Goal: Information Seeking & Learning: Learn about a topic

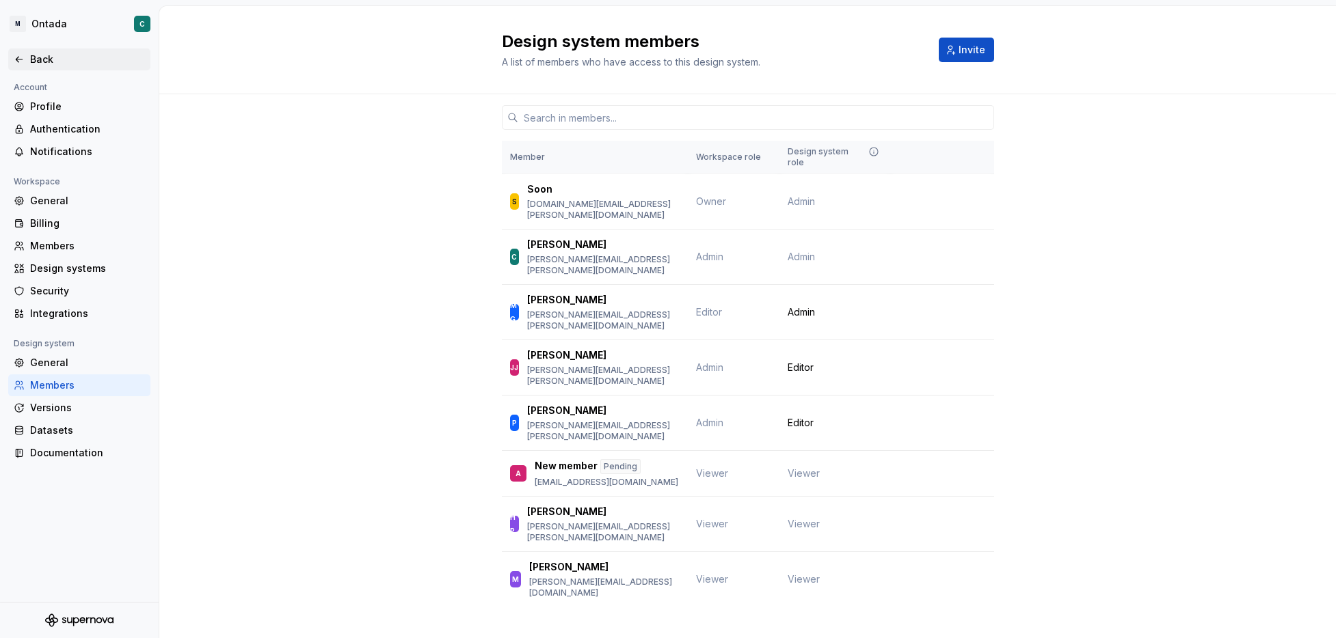
click at [36, 53] on div "Back" at bounding box center [87, 60] width 115 height 14
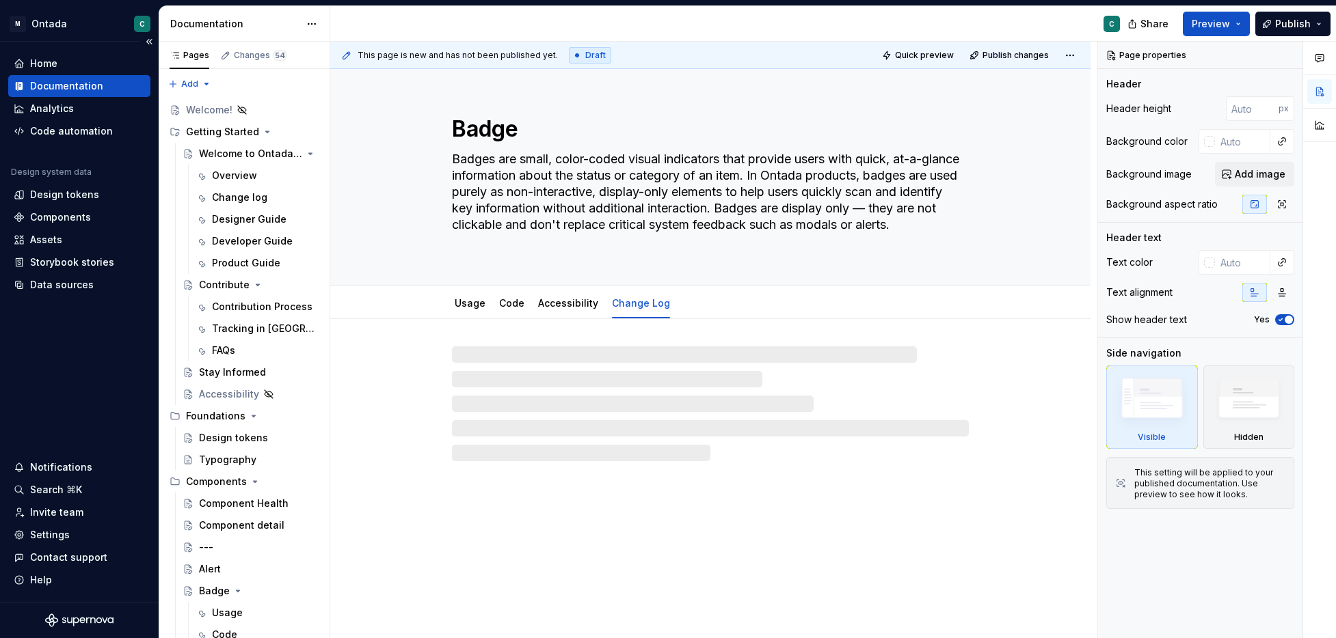
click at [54, 79] on div "Documentation" at bounding box center [66, 86] width 73 height 14
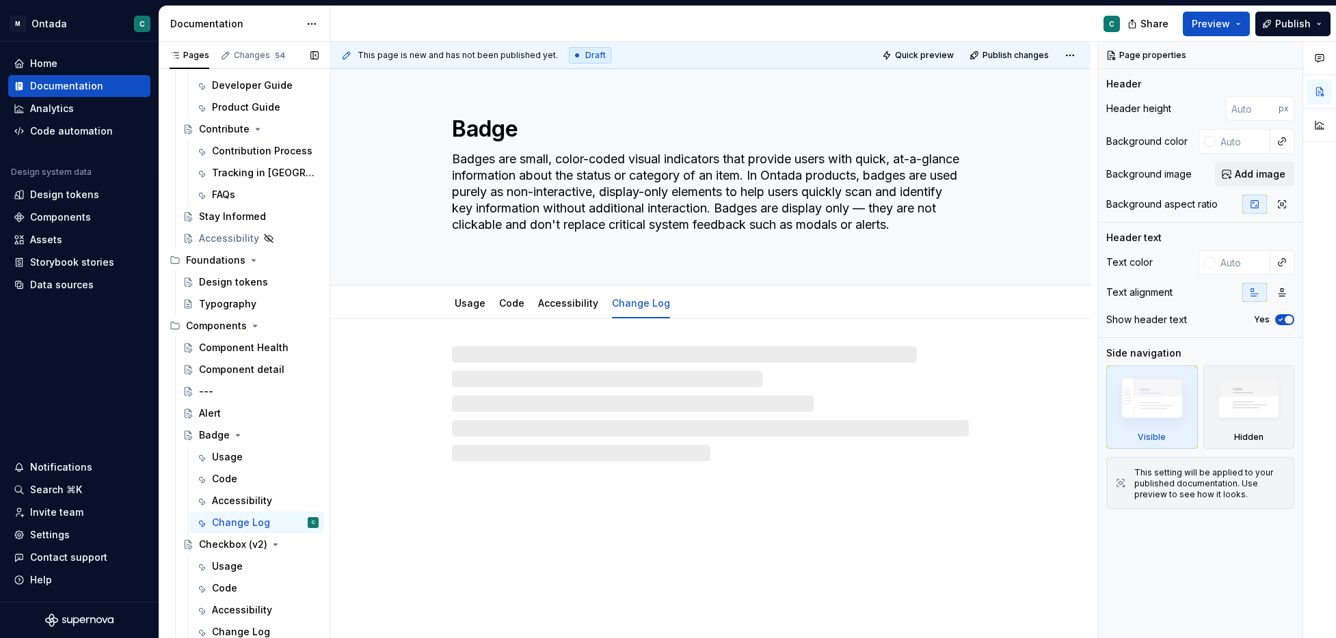
scroll to position [177, 0]
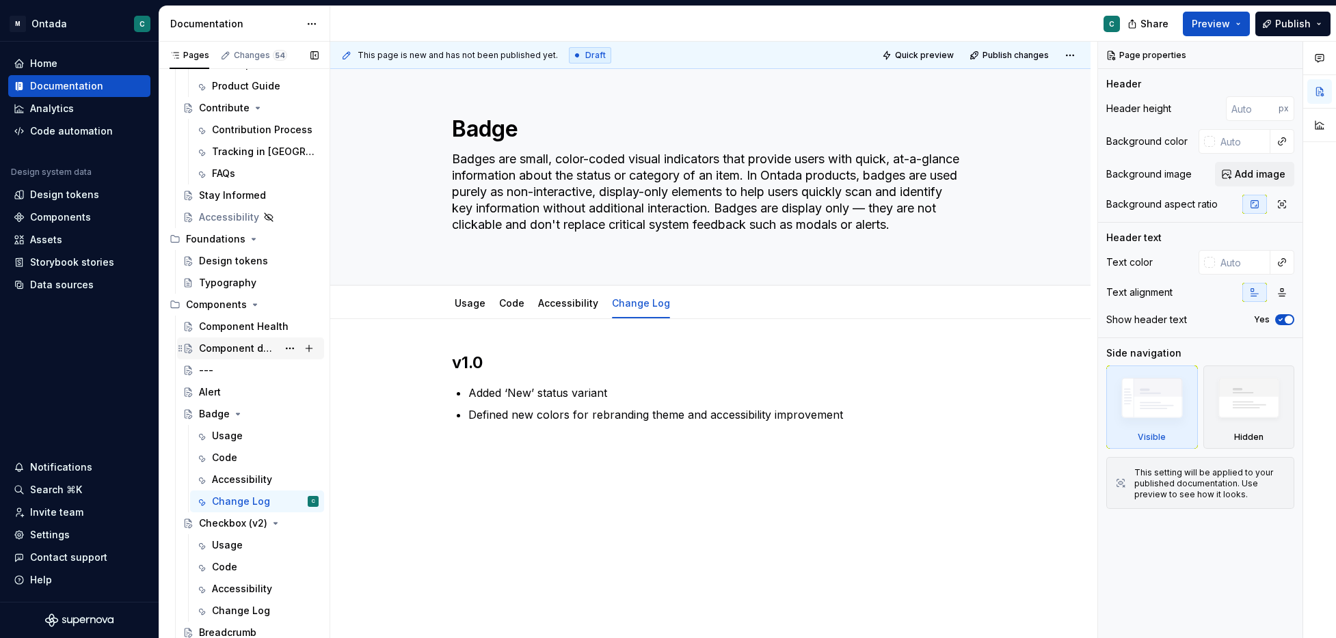
click at [208, 353] on div "Component detail" at bounding box center [238, 349] width 79 height 14
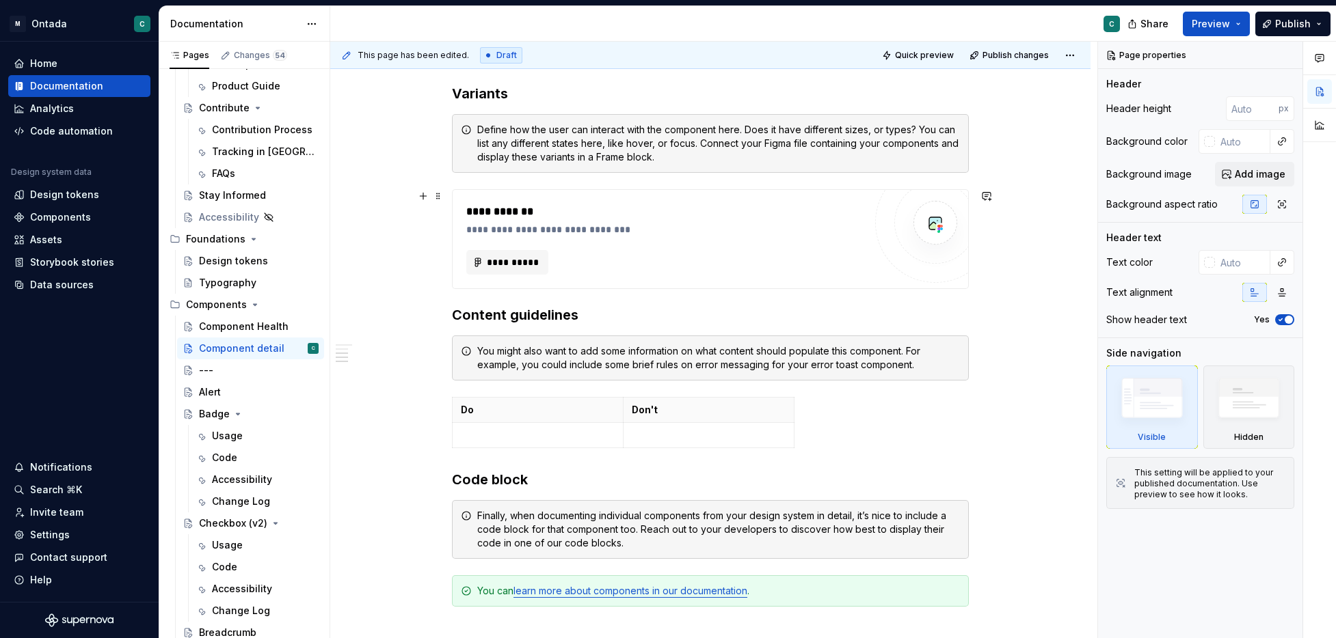
scroll to position [668, 0]
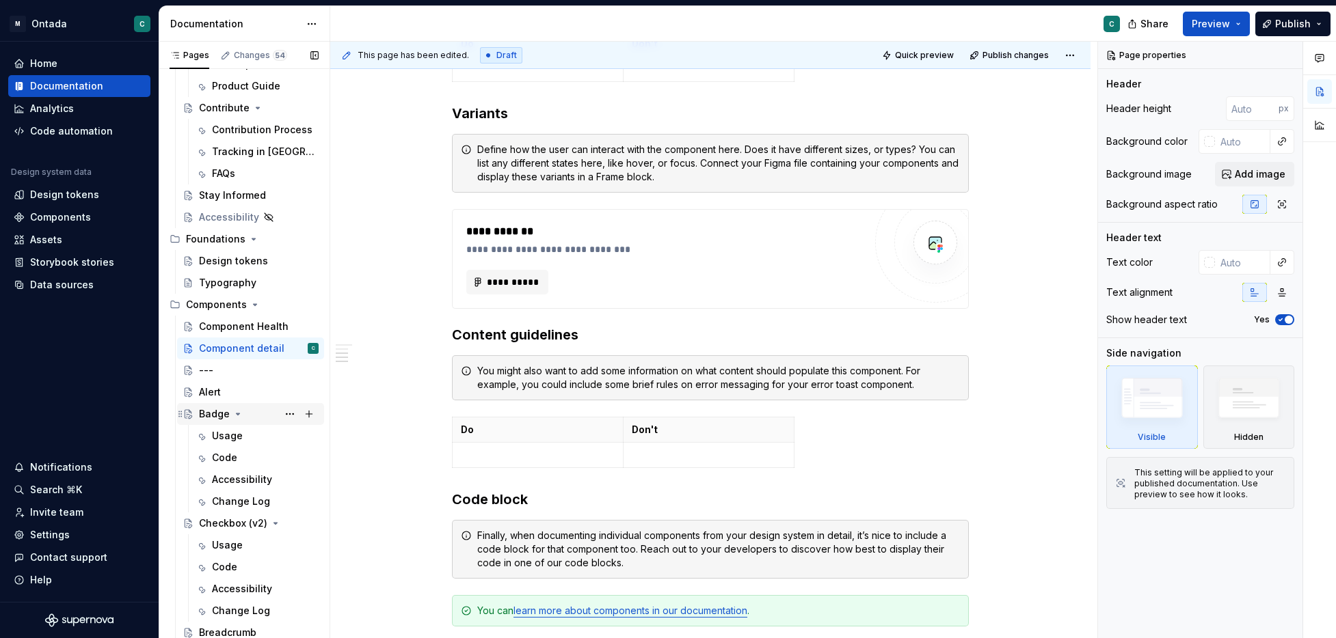
click at [213, 415] on div "Badge" at bounding box center [214, 414] width 31 height 14
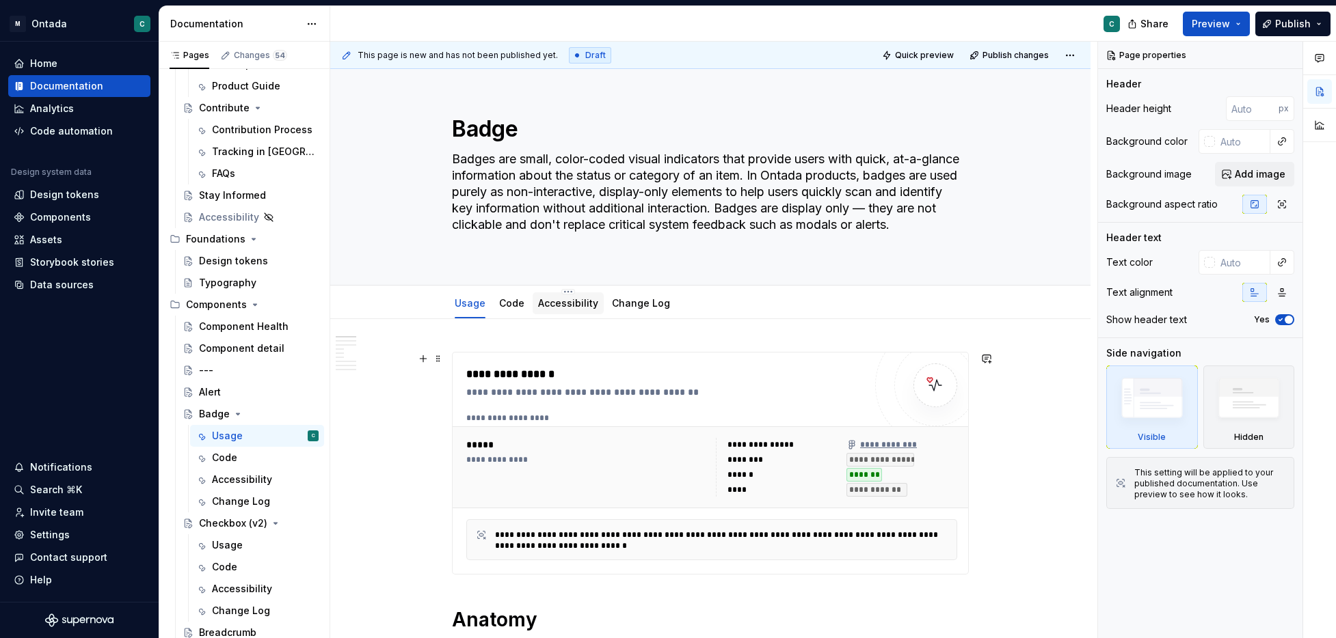
scroll to position [125, 0]
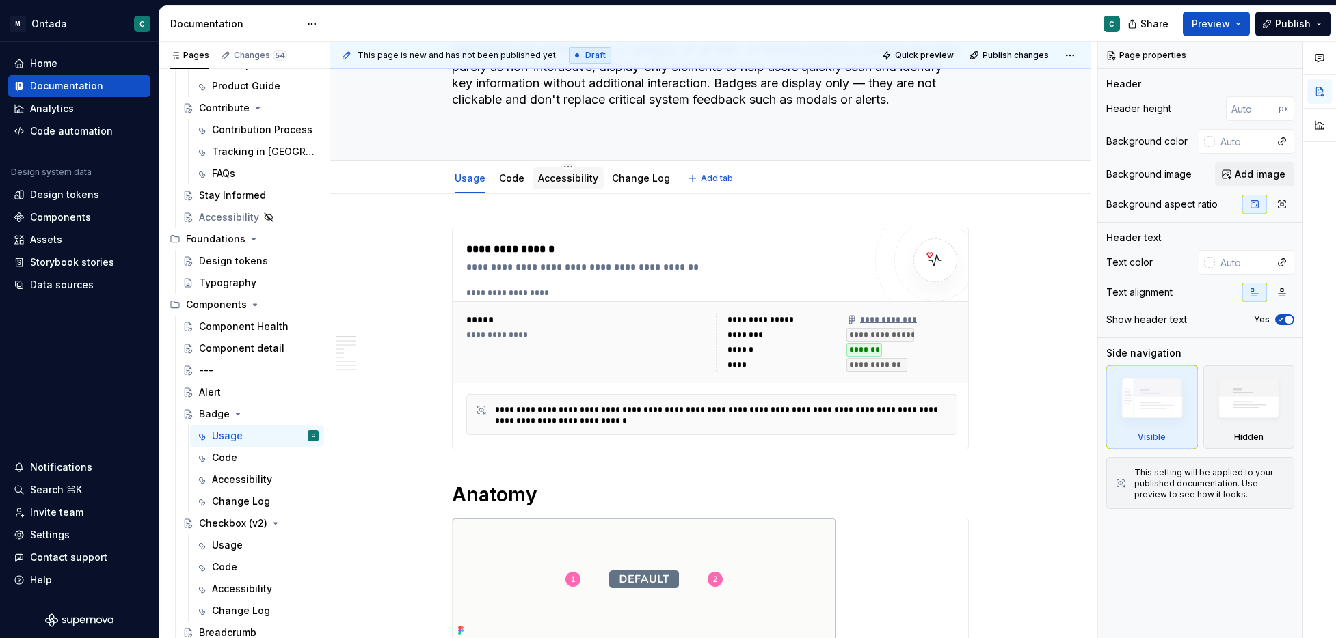
click at [577, 187] on div "Accessibility" at bounding box center [567, 178] width 71 height 22
click at [465, 187] on div "Usage" at bounding box center [470, 178] width 42 height 22
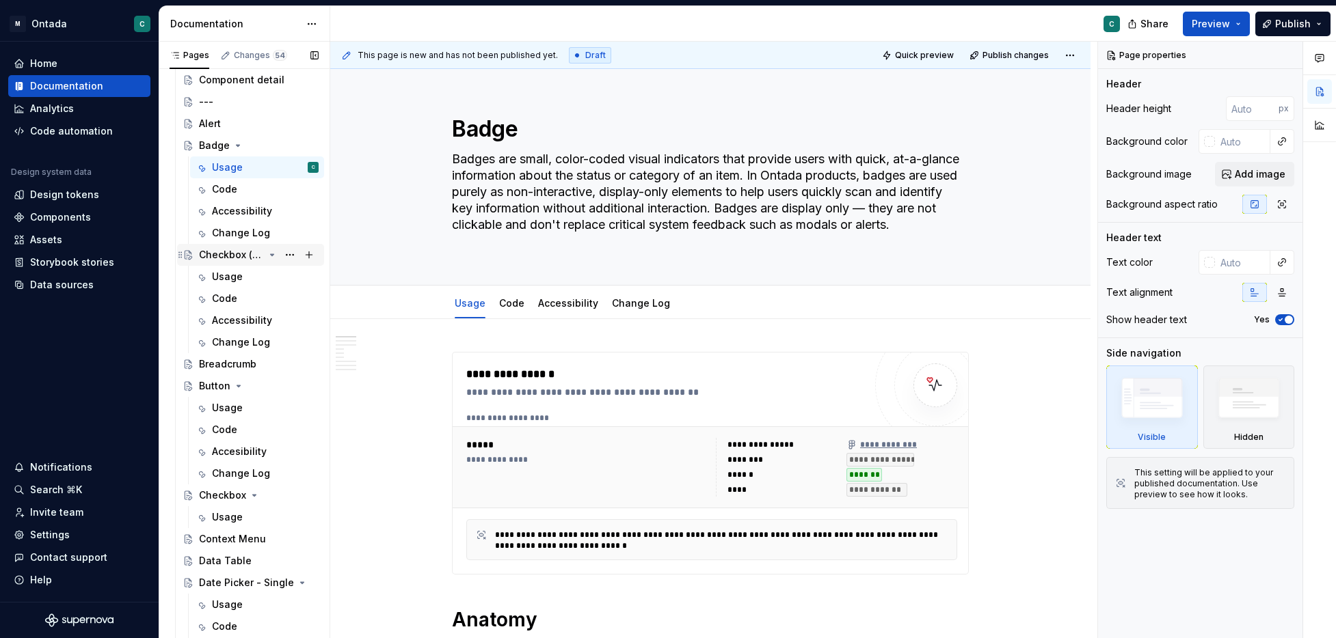
scroll to position [496, 0]
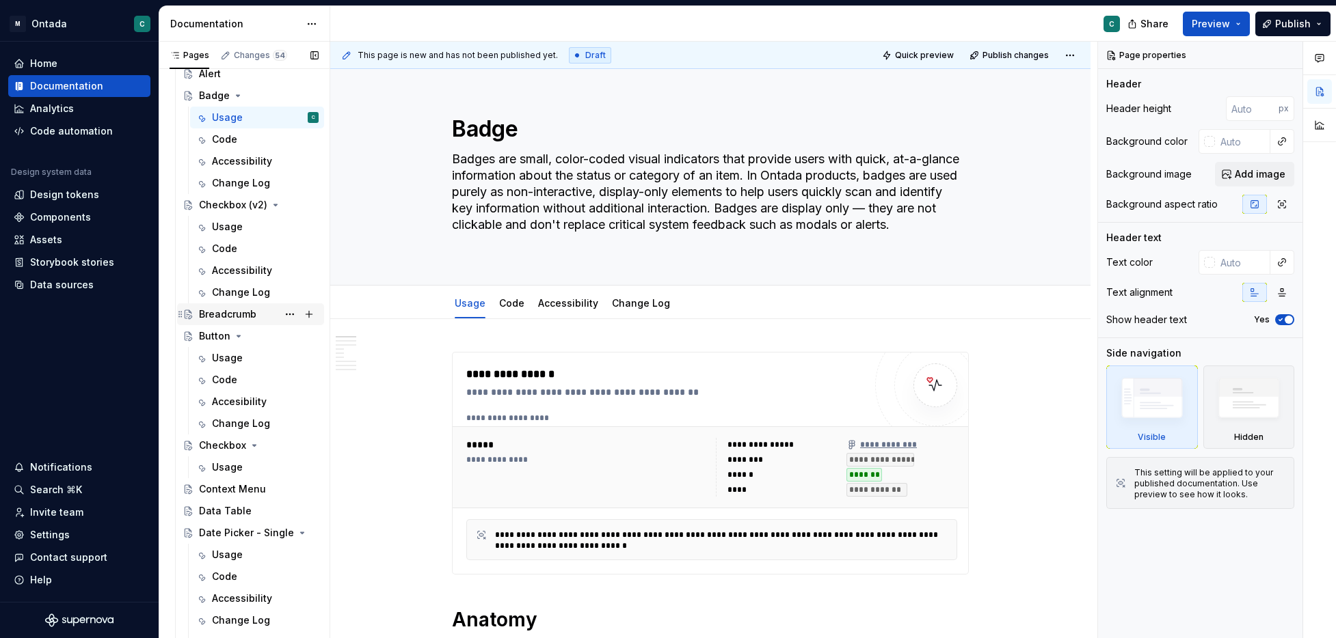
click at [219, 314] on div "Breadcrumb" at bounding box center [227, 315] width 57 height 14
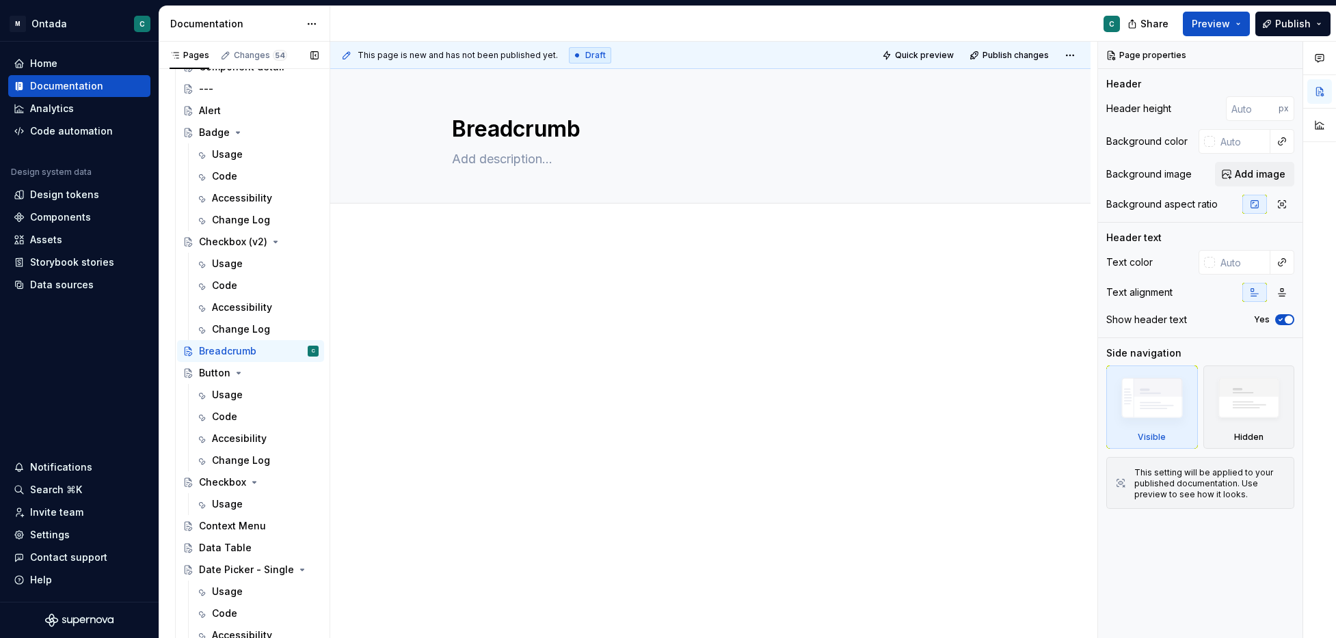
scroll to position [945, 0]
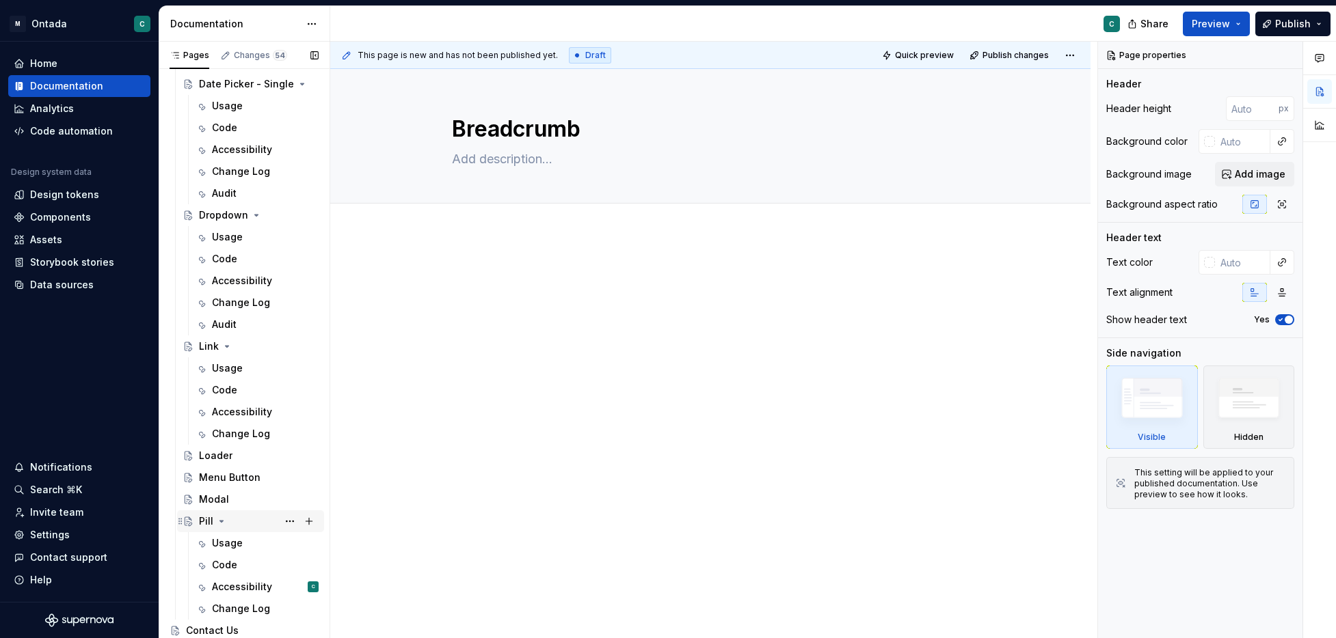
click at [226, 522] on icon "Page tree" at bounding box center [221, 521] width 11 height 11
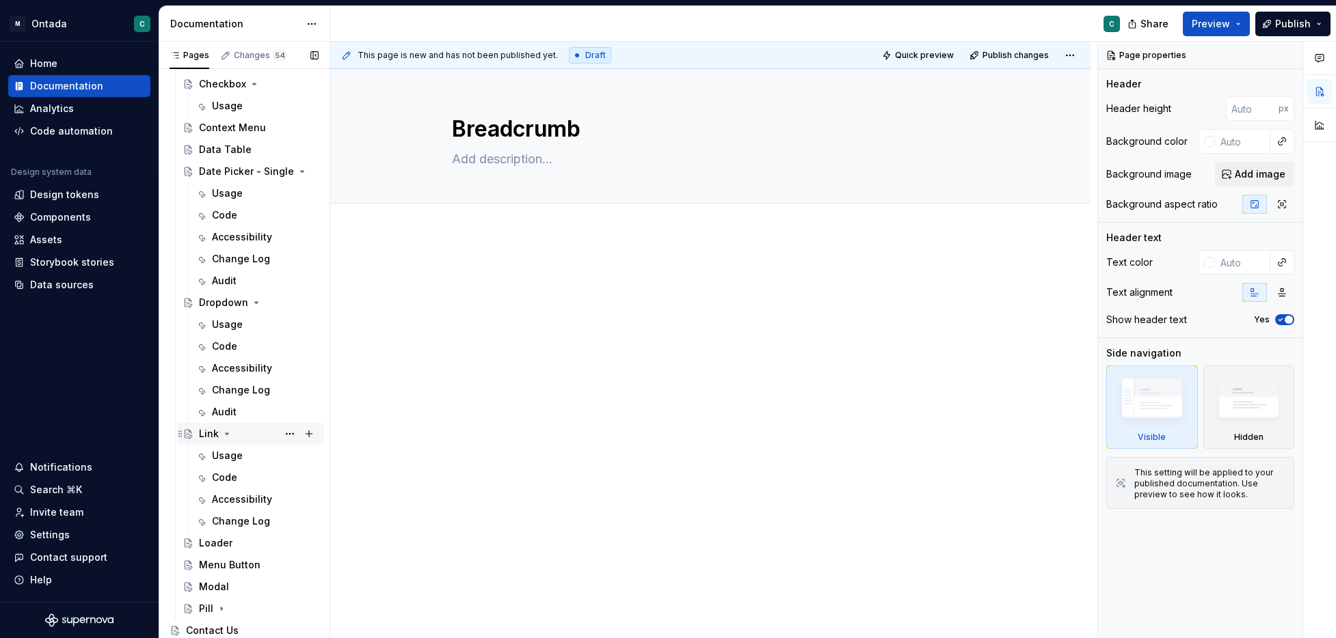
click at [224, 433] on icon "Page tree" at bounding box center [226, 434] width 11 height 11
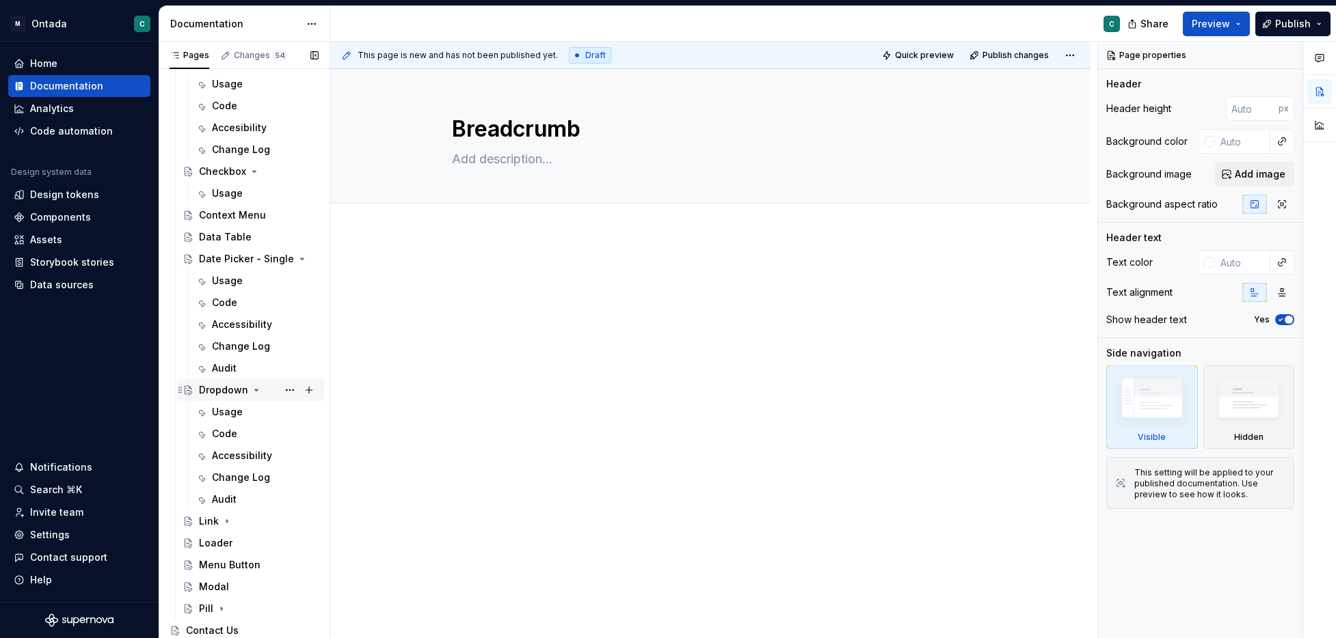
click at [255, 392] on icon "Page tree" at bounding box center [256, 390] width 11 height 11
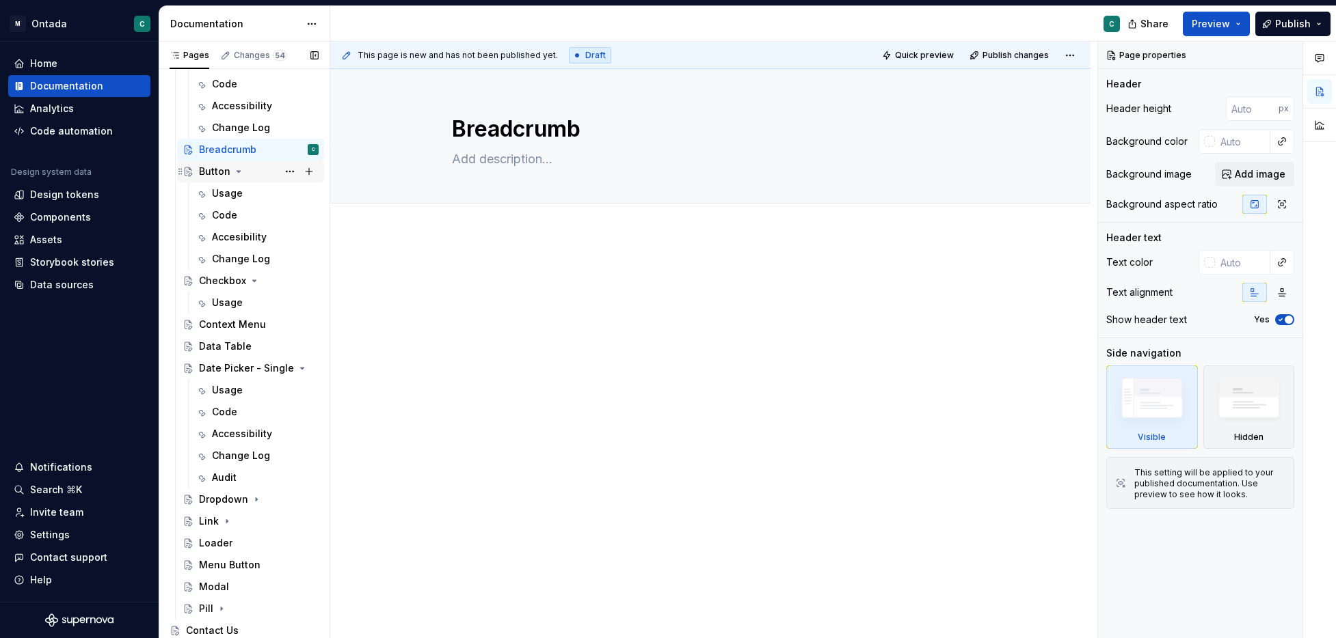
click at [240, 172] on icon "Page tree" at bounding box center [238, 171] width 11 height 11
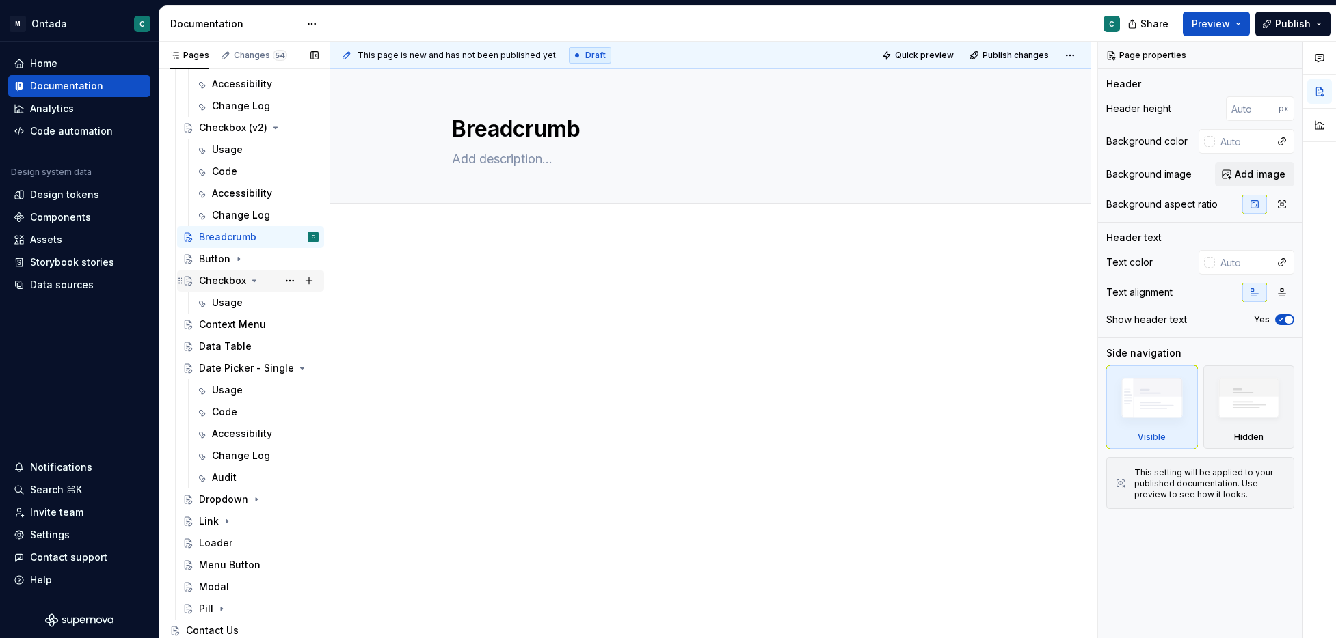
click at [255, 278] on icon "Page tree" at bounding box center [254, 280] width 11 height 11
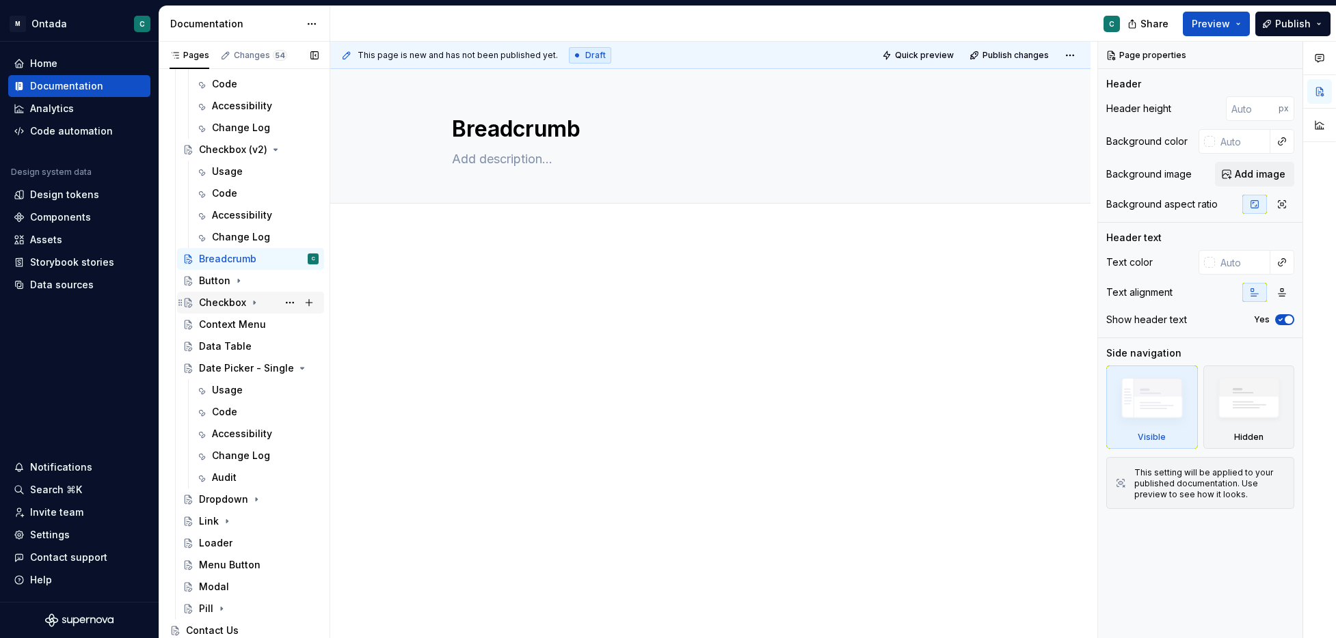
scroll to position [551, 0]
click at [271, 367] on icon "Page tree" at bounding box center [272, 368] width 11 height 11
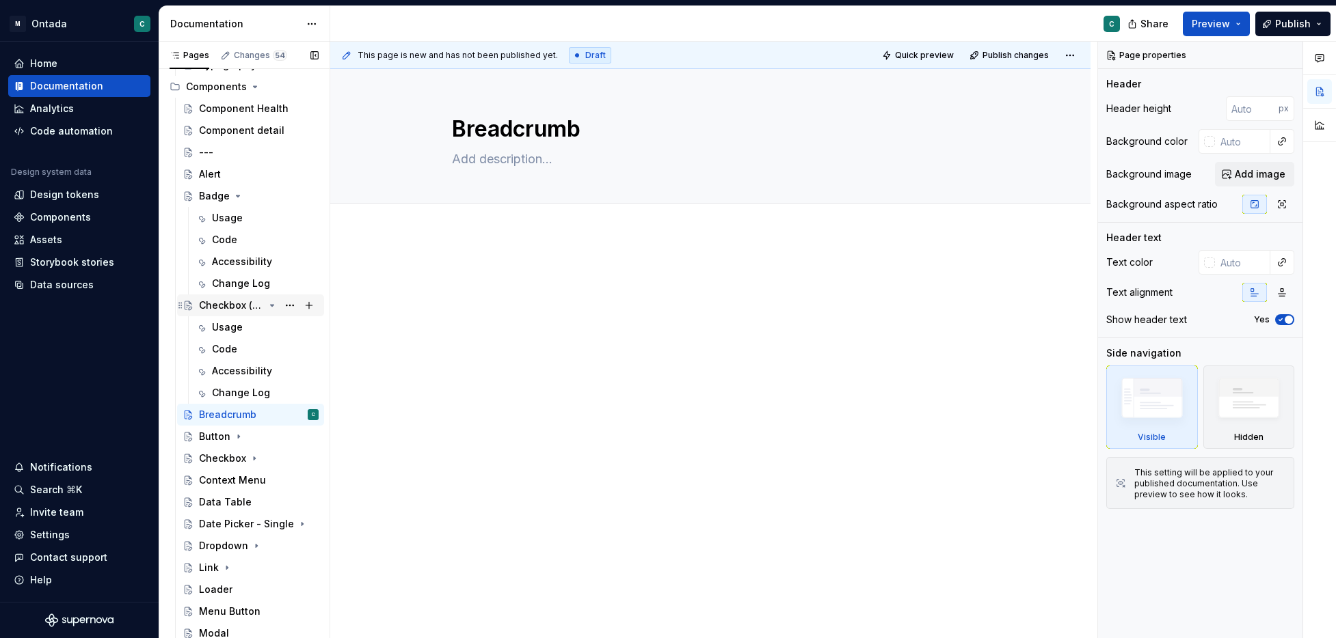
click at [272, 306] on icon "Page tree" at bounding box center [272, 305] width 3 height 1
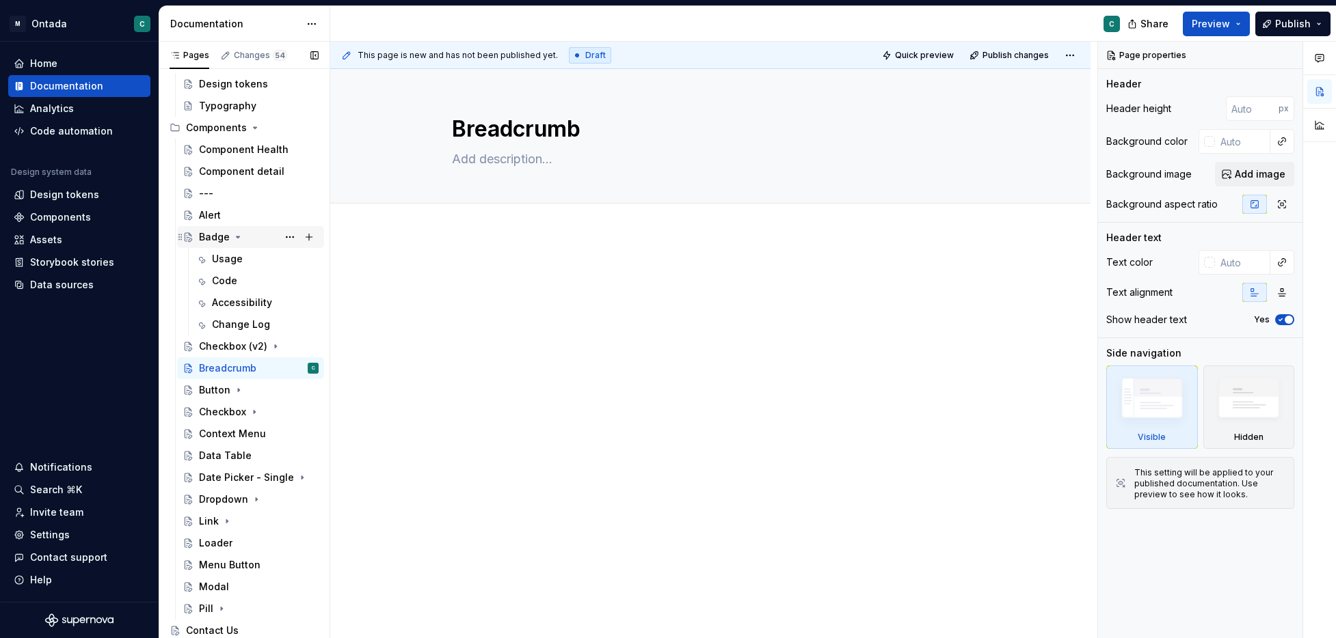
click at [237, 234] on icon "Page tree" at bounding box center [237, 237] width 11 height 11
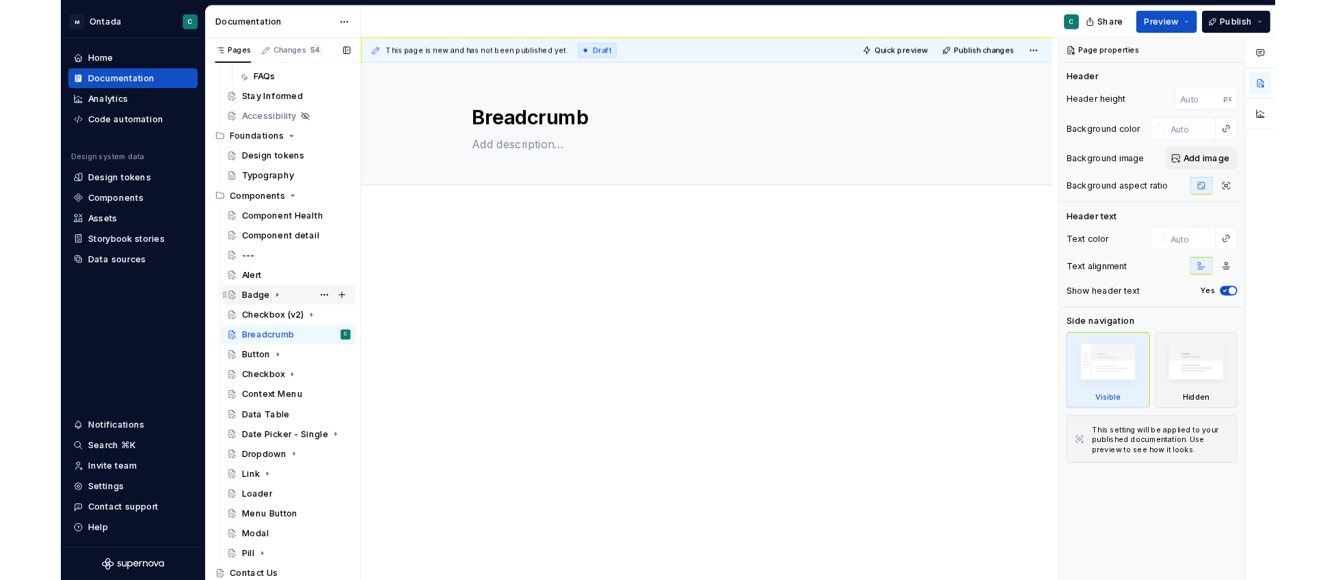
scroll to position [267, 0]
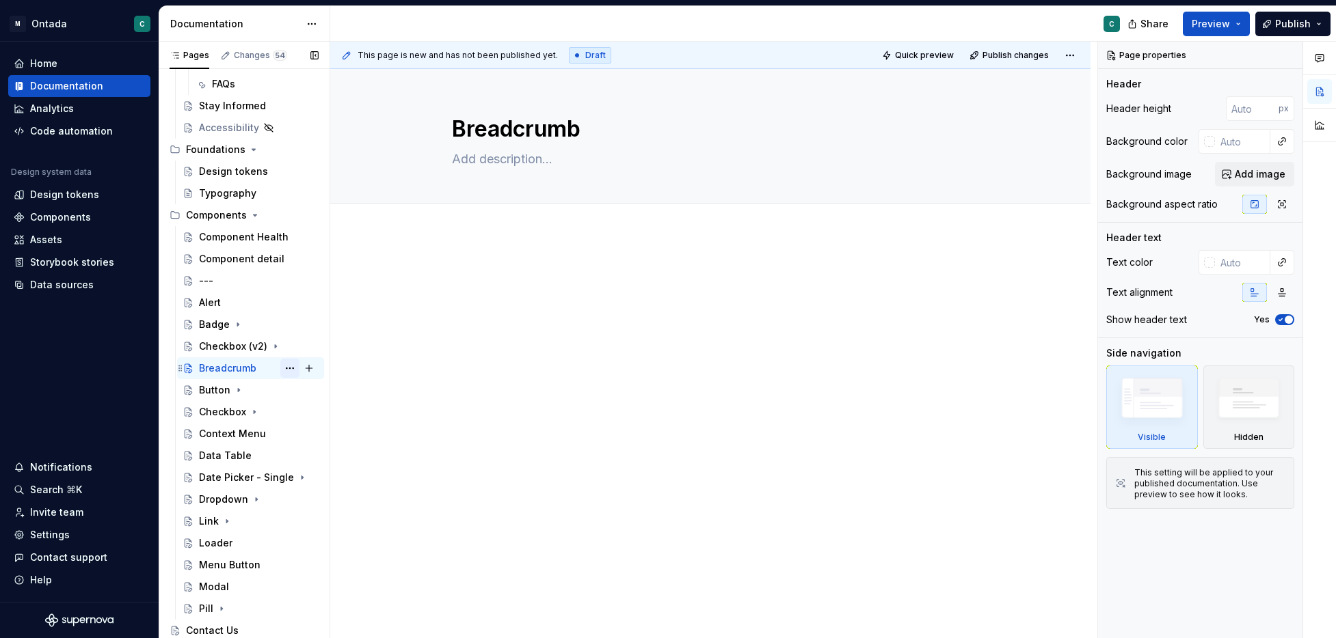
click at [289, 370] on button "Page tree" at bounding box center [289, 368] width 19 height 19
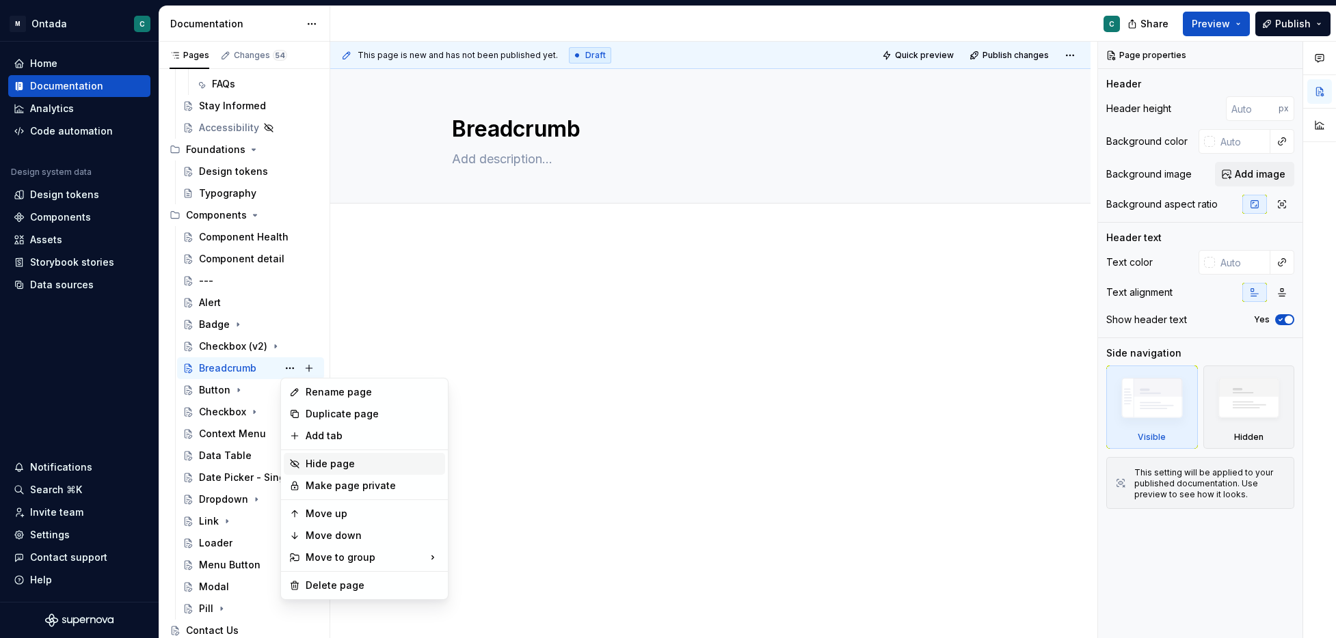
click at [321, 461] on div "Hide page" at bounding box center [373, 464] width 134 height 14
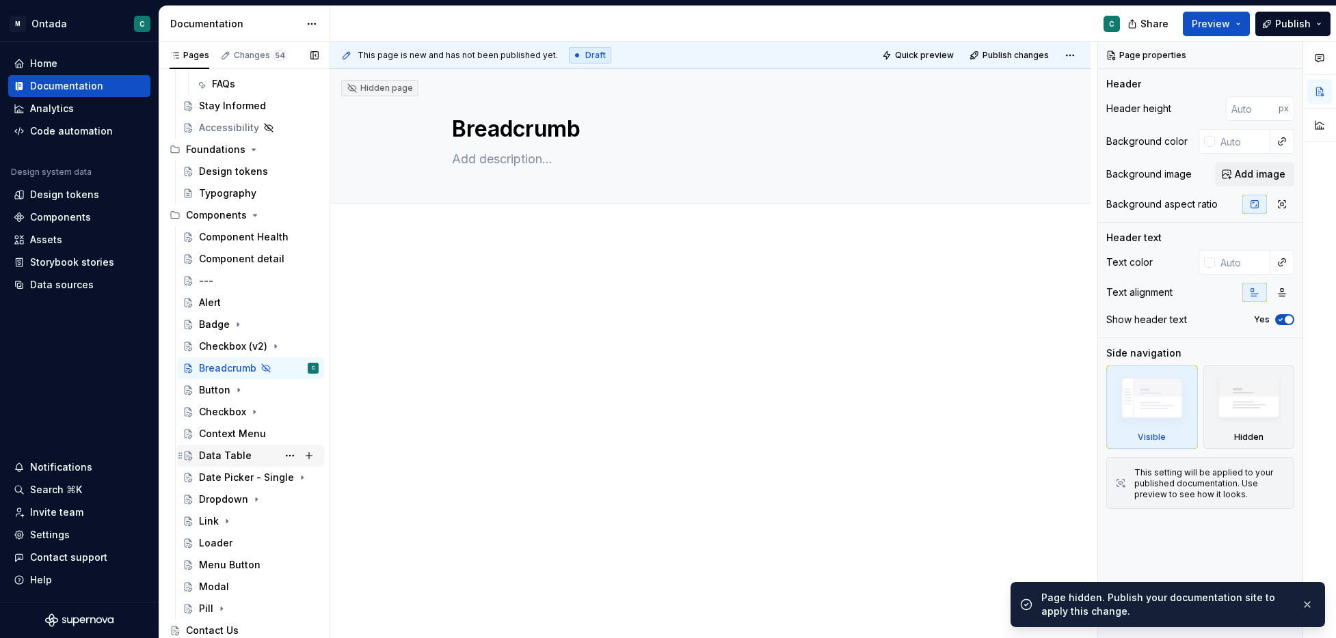
click at [222, 460] on div "Data Table" at bounding box center [225, 456] width 53 height 14
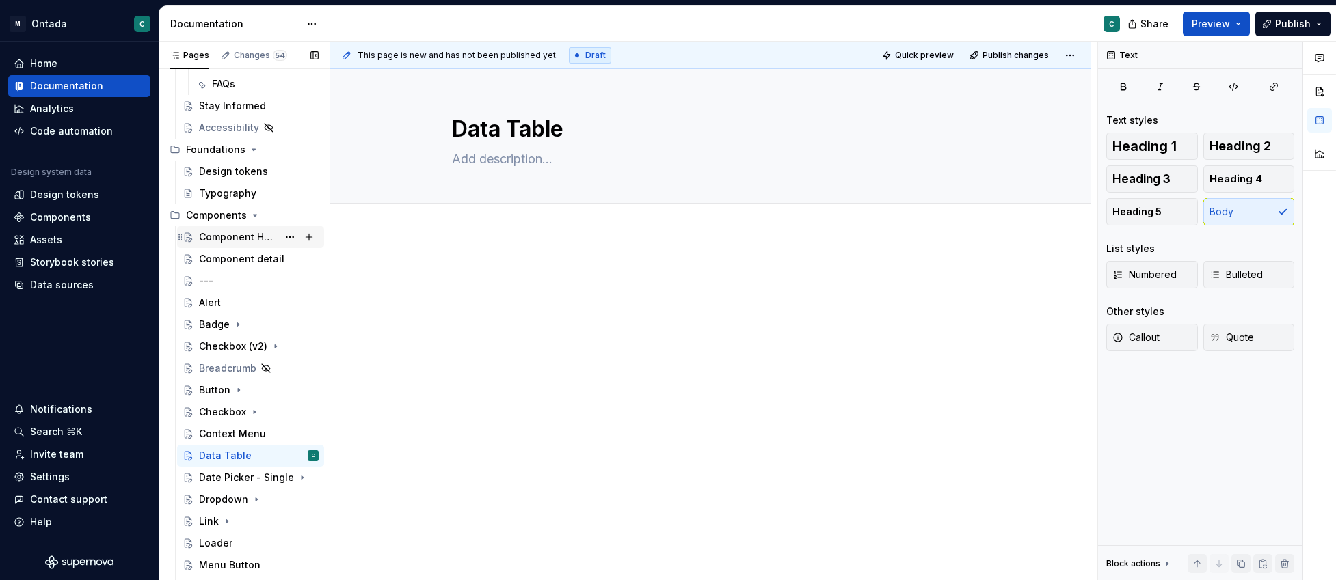
scroll to position [266, 0]
click at [208, 305] on div "Alert" at bounding box center [210, 304] width 22 height 14
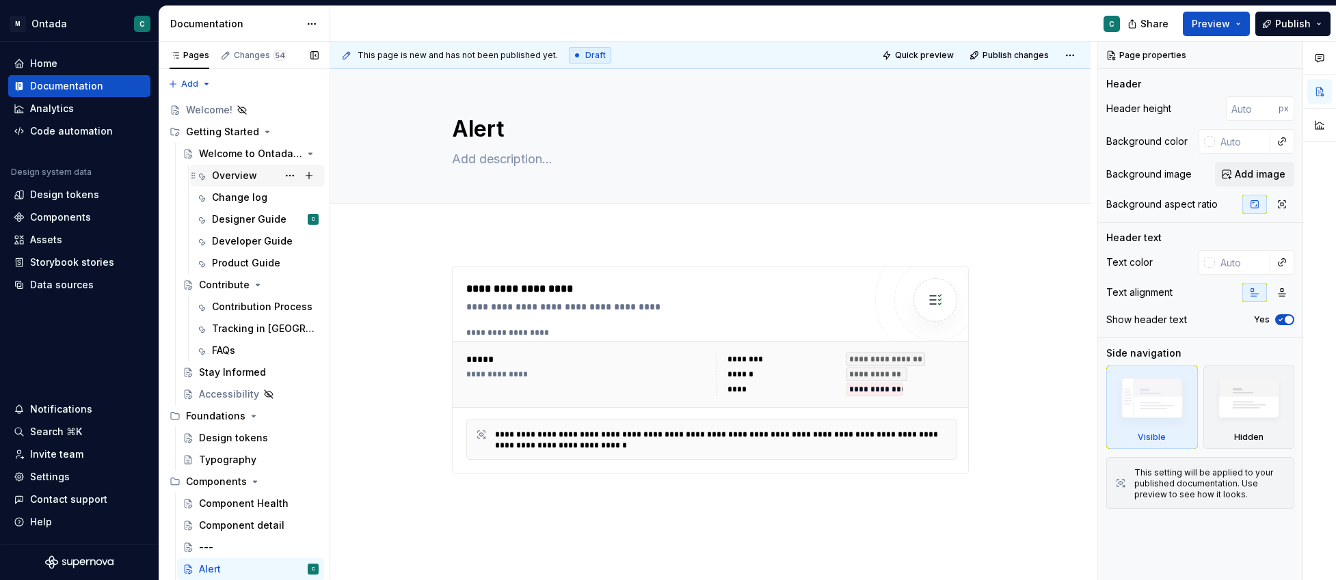
click at [238, 176] on div "Overview" at bounding box center [234, 176] width 45 height 14
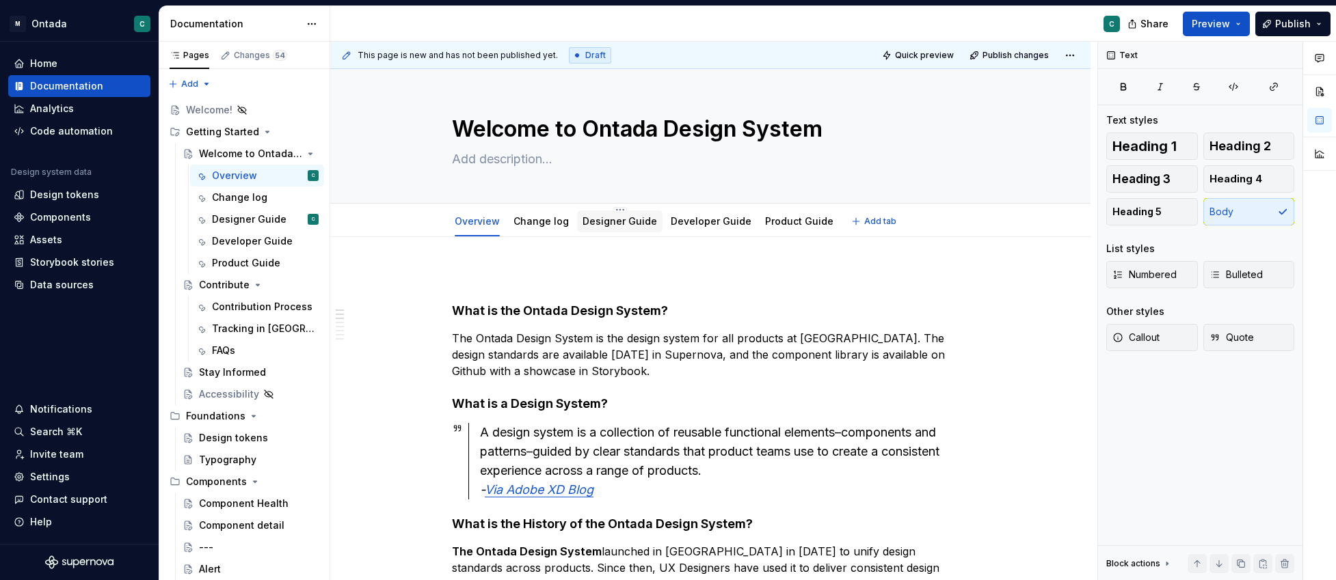
click at [611, 221] on link "Designer Guide" at bounding box center [619, 221] width 75 height 12
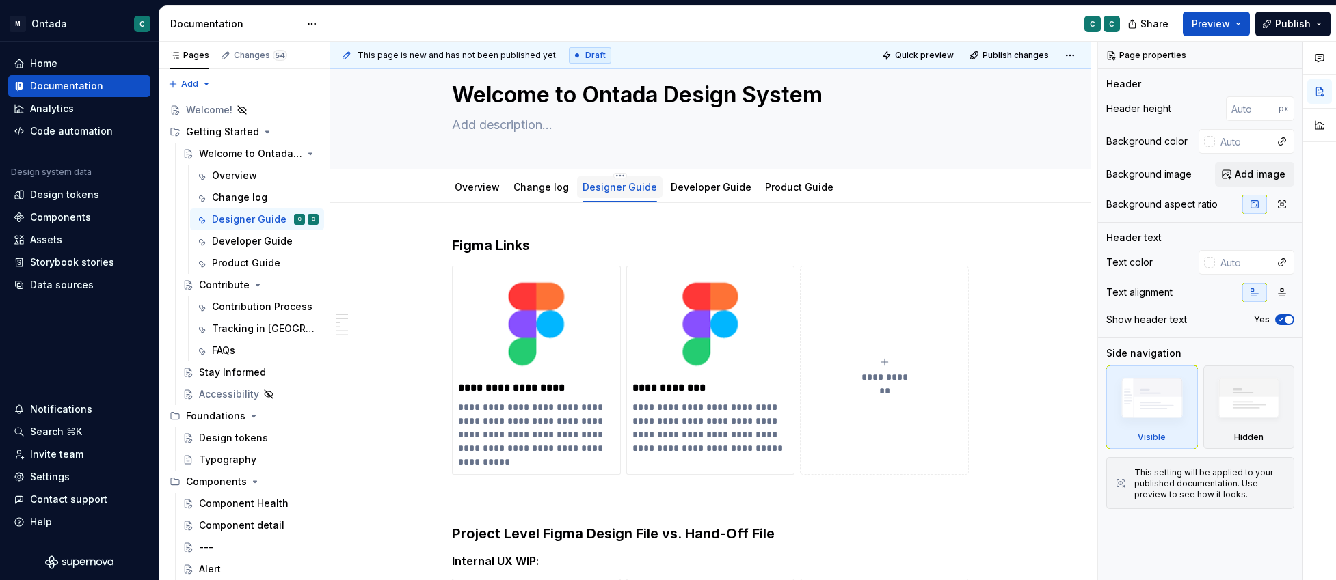
scroll to position [36, 0]
click at [231, 173] on div "Overview" at bounding box center [234, 176] width 45 height 14
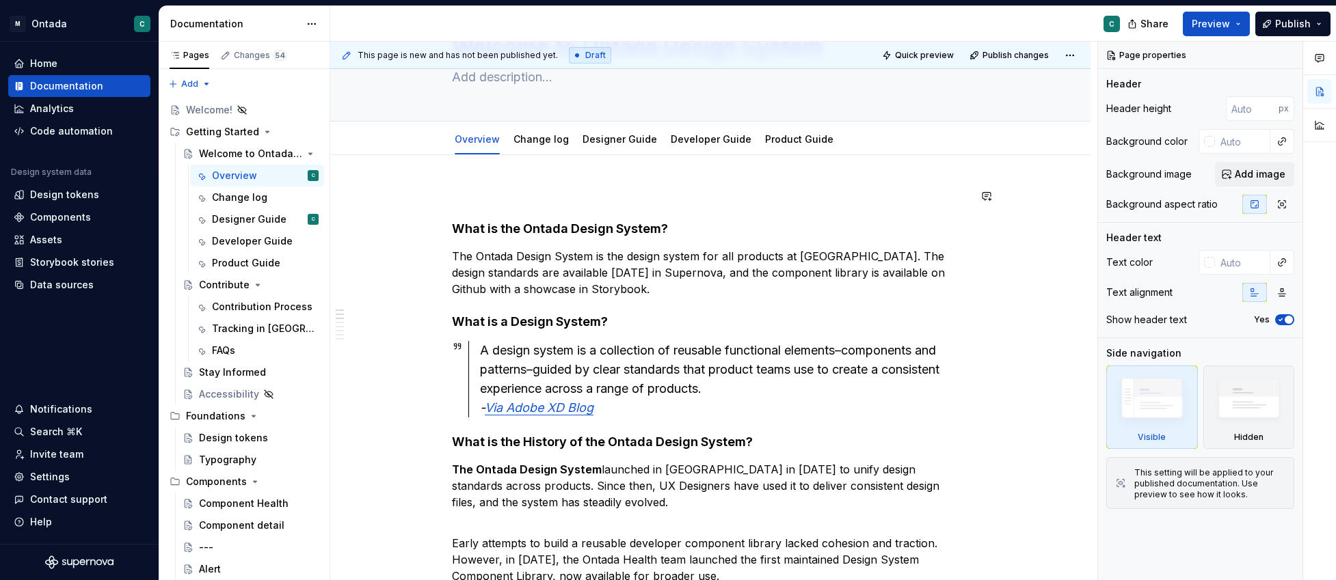
scroll to position [7, 0]
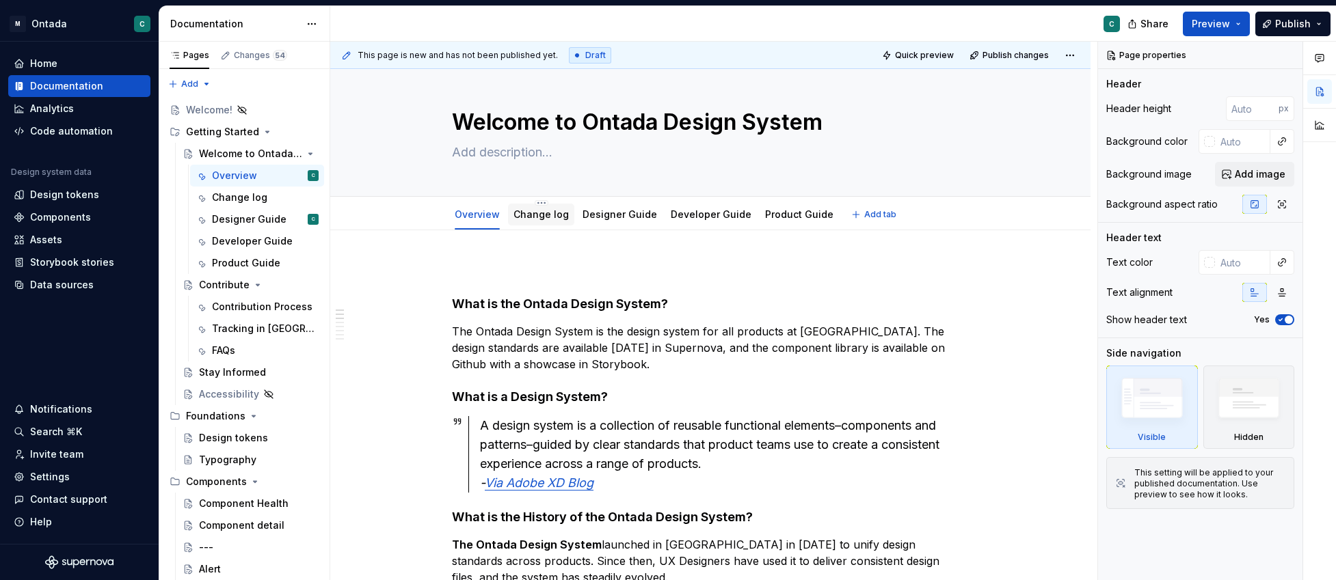
click at [550, 215] on link "Change log" at bounding box center [540, 214] width 55 height 12
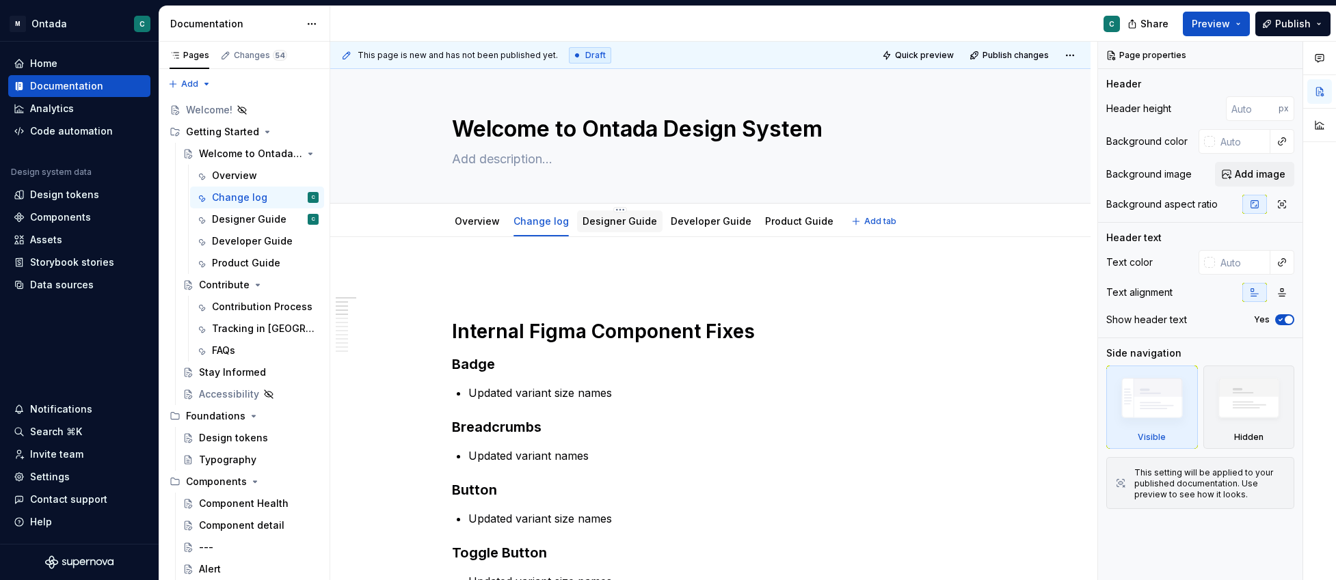
click at [594, 230] on div "Designer Guide" at bounding box center [619, 222] width 85 height 22
click at [593, 228] on div "Designer Guide" at bounding box center [619, 221] width 75 height 16
click at [625, 219] on link "Designer Guide" at bounding box center [619, 221] width 75 height 12
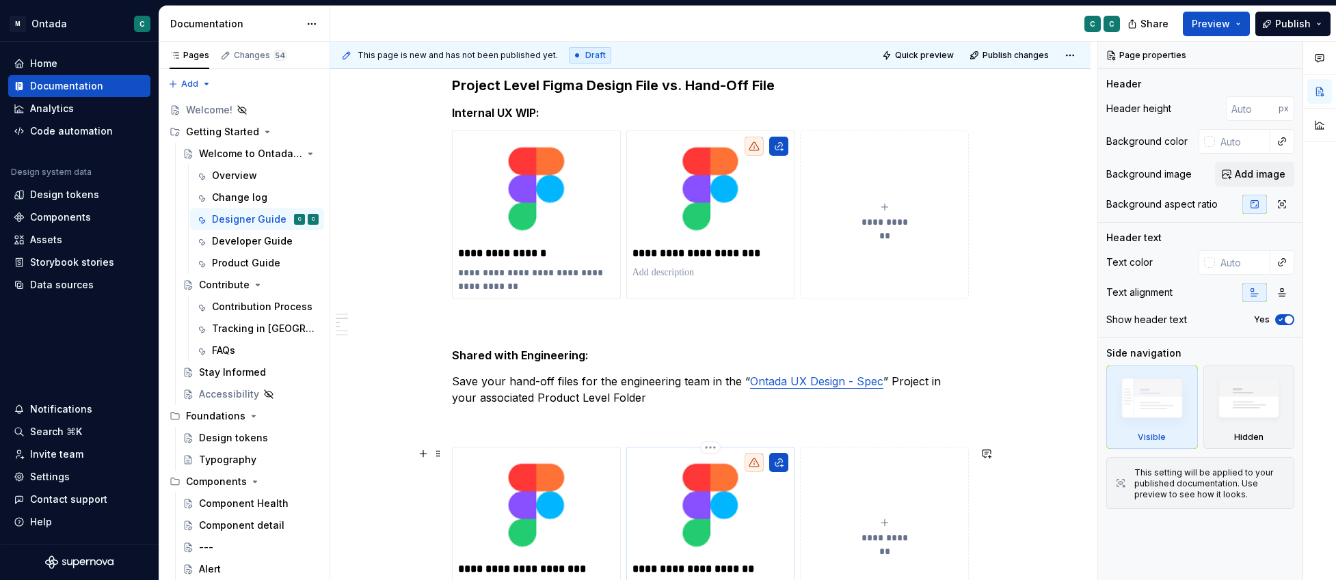
scroll to position [638, 0]
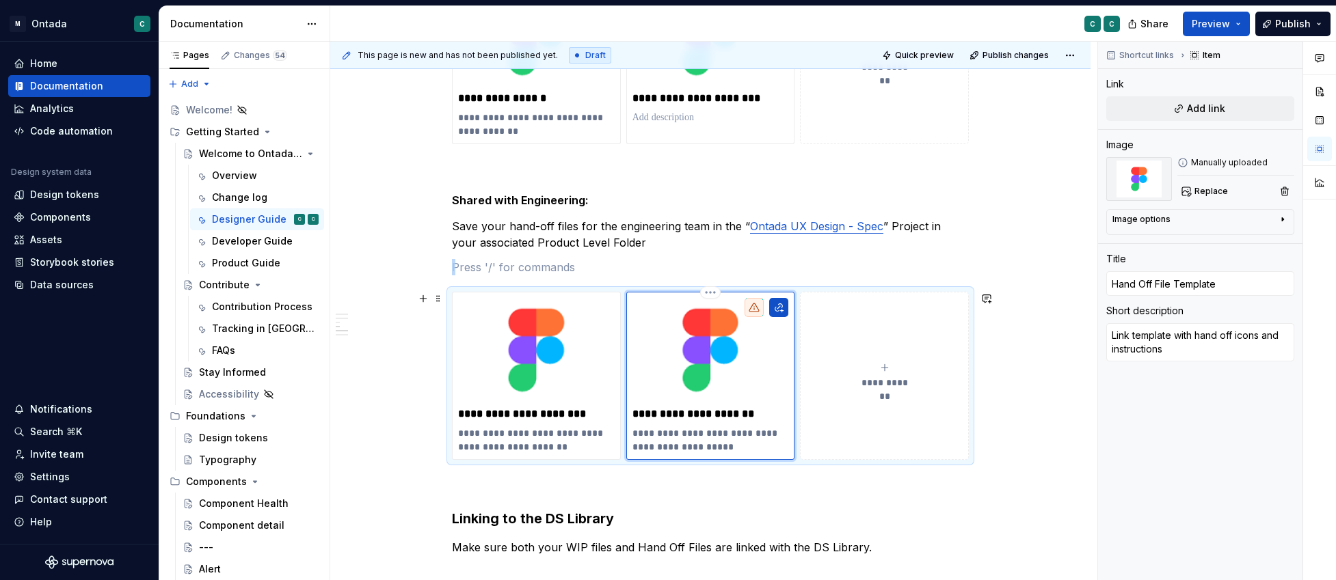
click at [718, 353] on img at bounding box center [710, 350] width 157 height 104
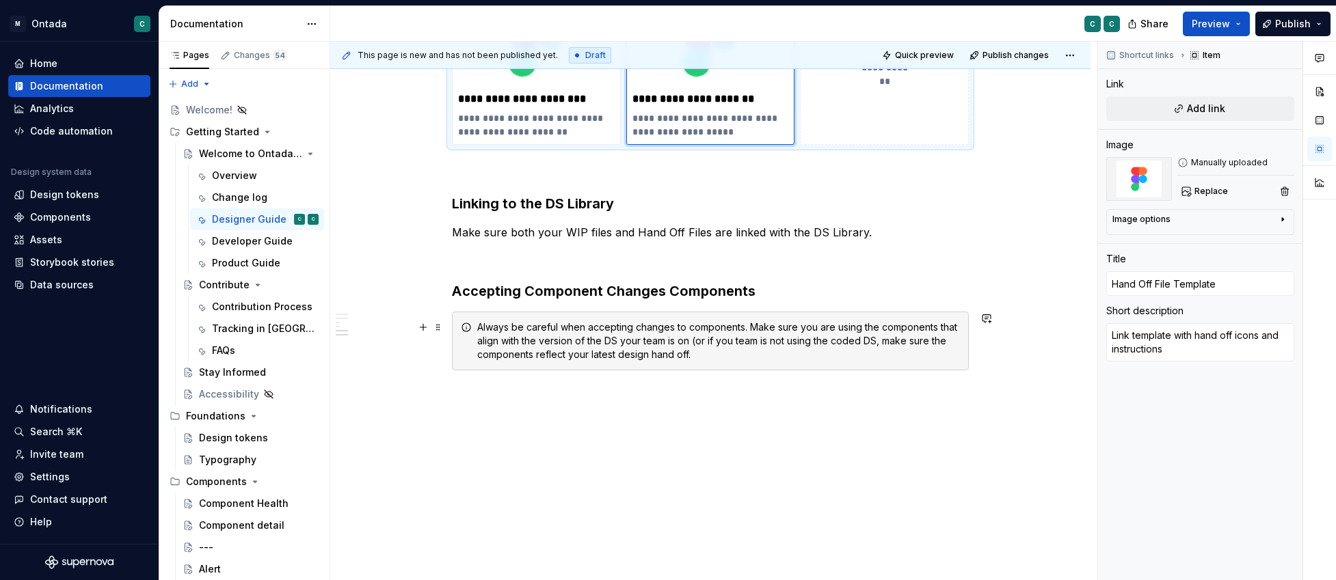
scroll to position [966, 0]
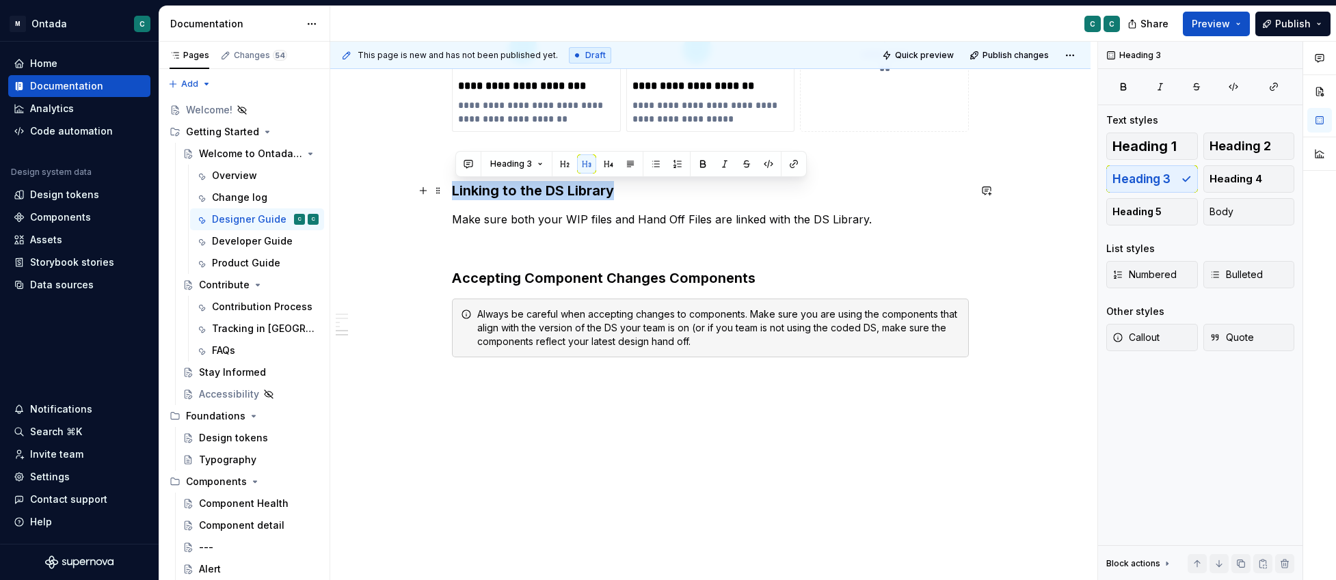
drag, startPoint x: 455, startPoint y: 191, endPoint x: 617, endPoint y: 195, distance: 162.1
click at [617, 195] on h3 "Linking to the DS Library" at bounding box center [710, 190] width 517 height 19
click at [614, 221] on p "Make sure both your WIP files and Hand Off Files are linked with the DS Library." at bounding box center [710, 219] width 517 height 16
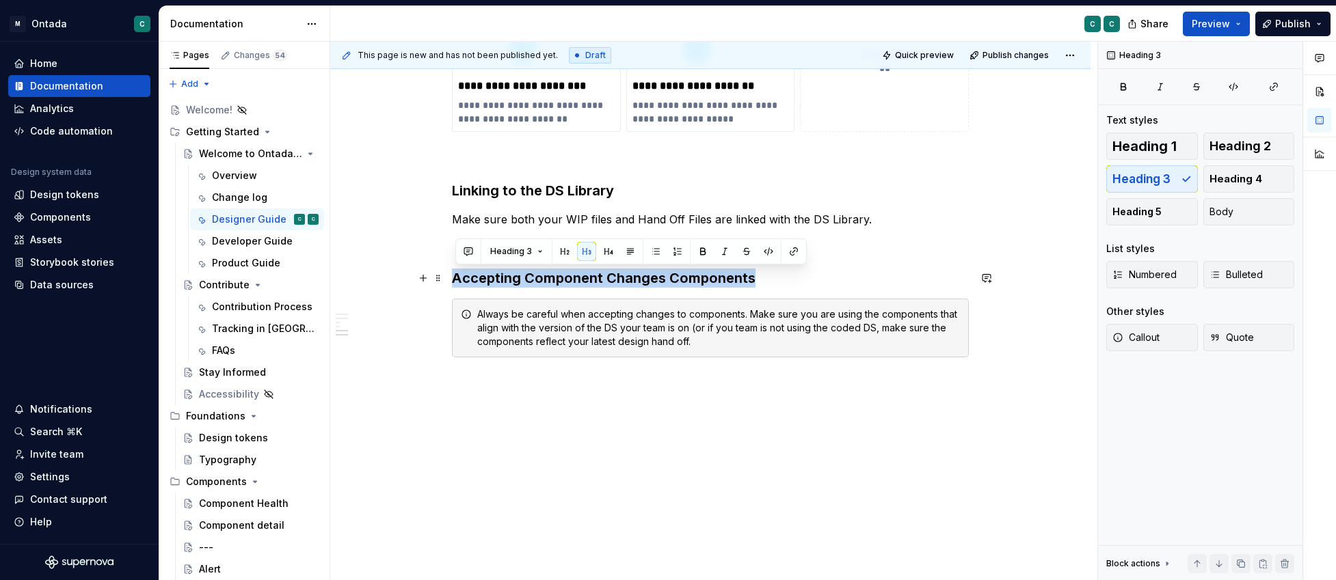
drag, startPoint x: 457, startPoint y: 279, endPoint x: 761, endPoint y: 279, distance: 303.5
click at [761, 280] on h3 "Accepting Component Changes Components" at bounding box center [710, 278] width 517 height 19
click at [705, 381] on p at bounding box center [710, 382] width 517 height 16
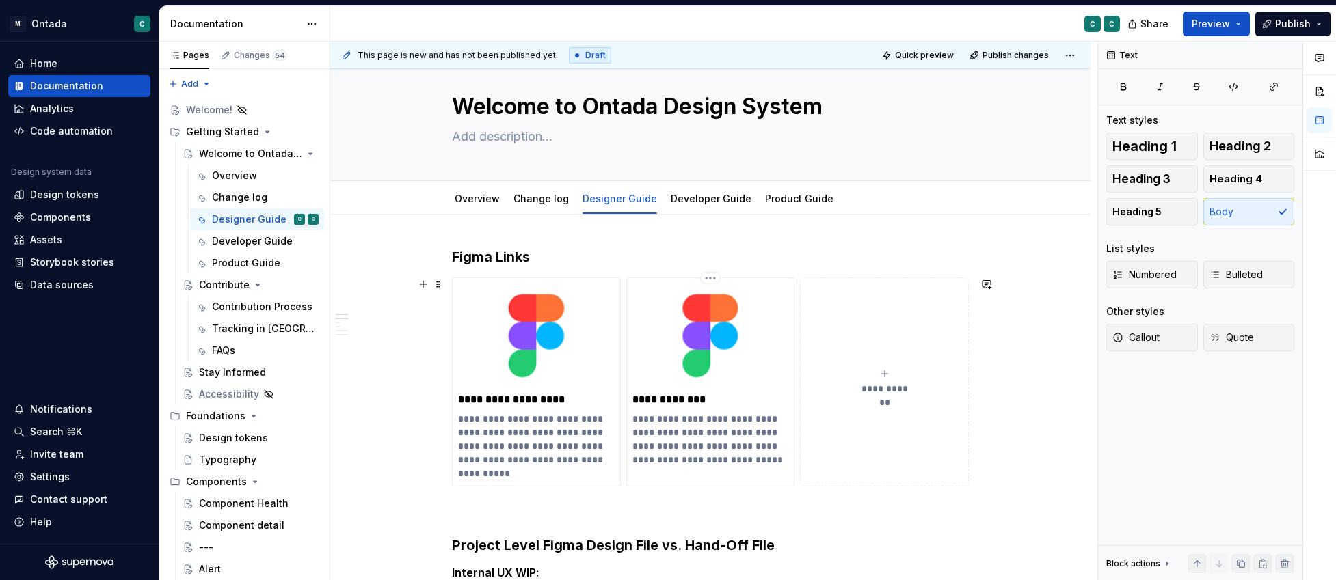
scroll to position [0, 0]
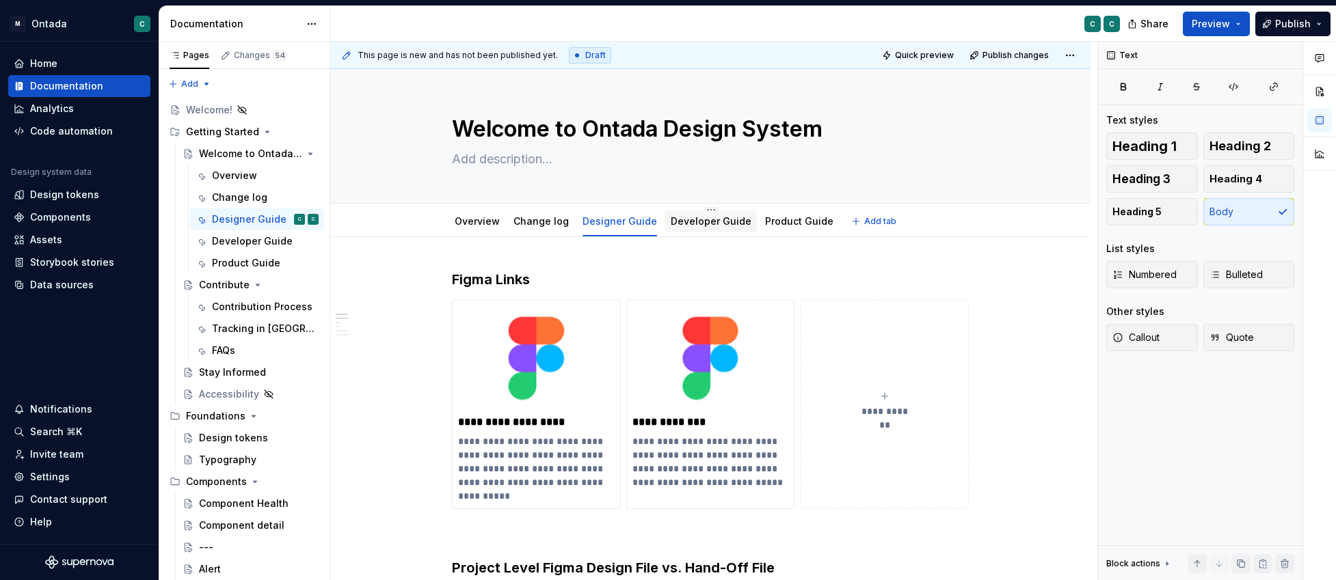
click at [690, 230] on div "Developer Guide" at bounding box center [711, 222] width 92 height 22
click at [781, 225] on link "Product Guide" at bounding box center [799, 221] width 68 height 12
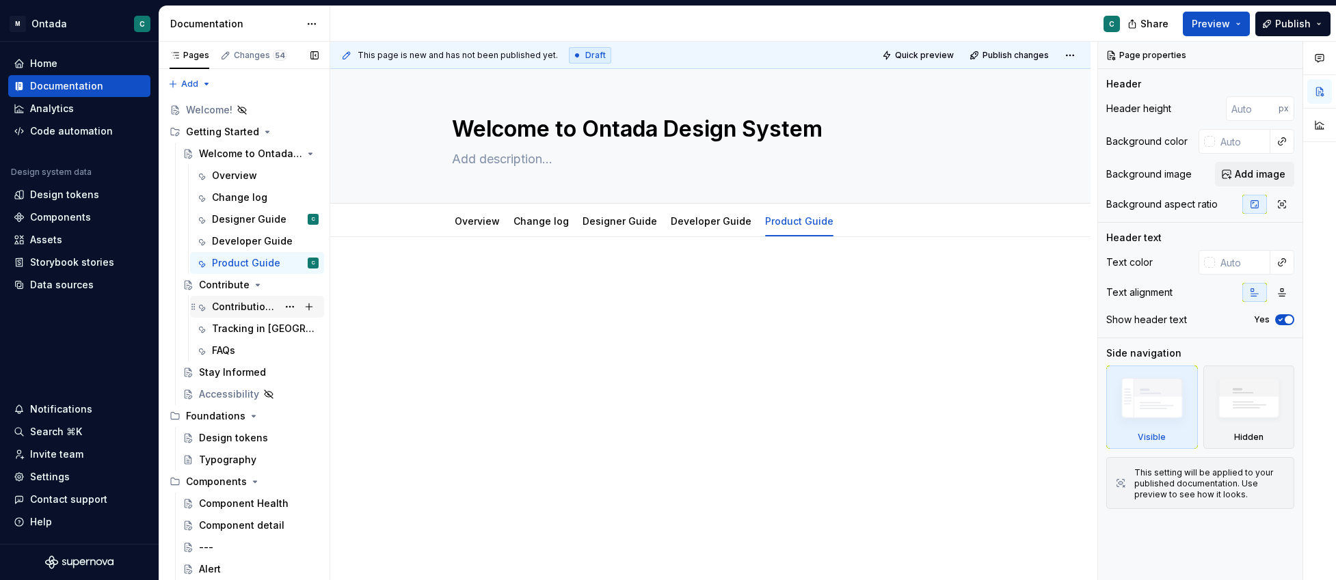
click at [217, 312] on div "Contribution Process" at bounding box center [245, 307] width 66 height 14
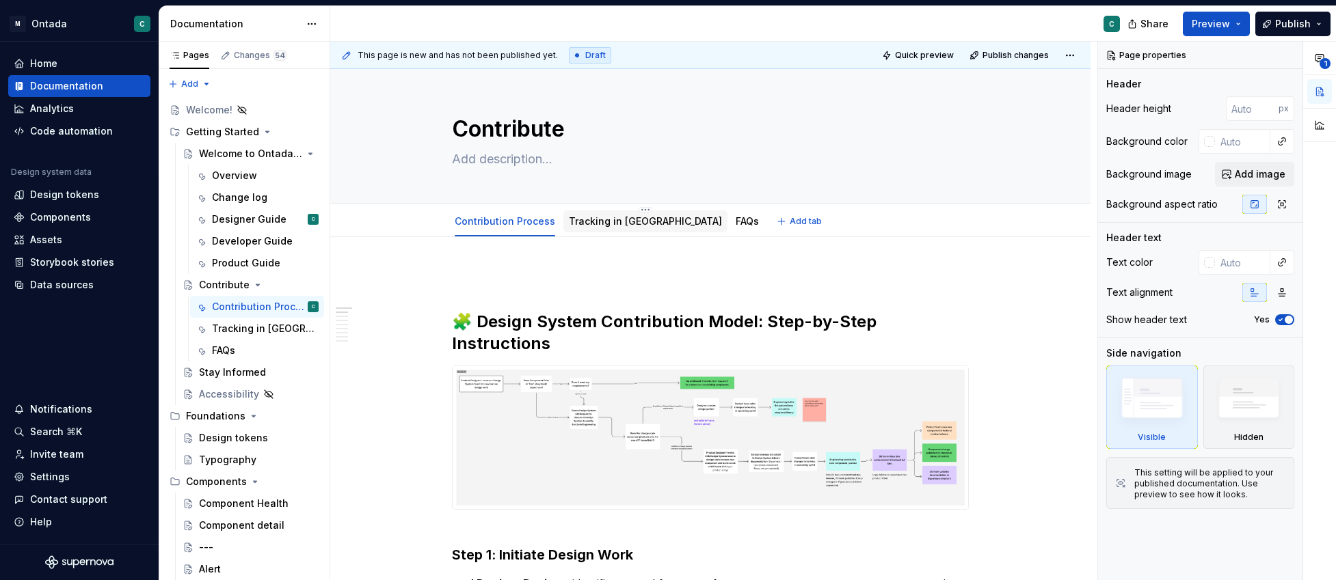
click at [615, 225] on link "Tracking in [GEOGRAPHIC_DATA]" at bounding box center [645, 221] width 153 height 12
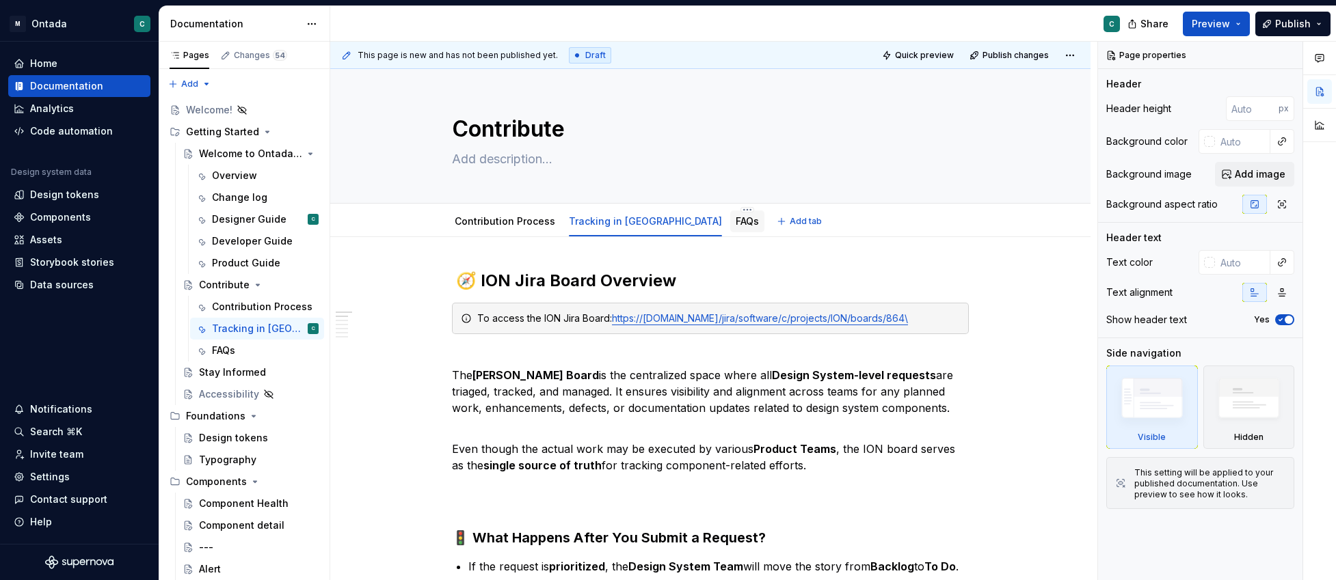
click at [735, 228] on div "FAQs" at bounding box center [746, 222] width 23 height 14
click at [219, 373] on div "Stay Informed" at bounding box center [232, 373] width 67 height 14
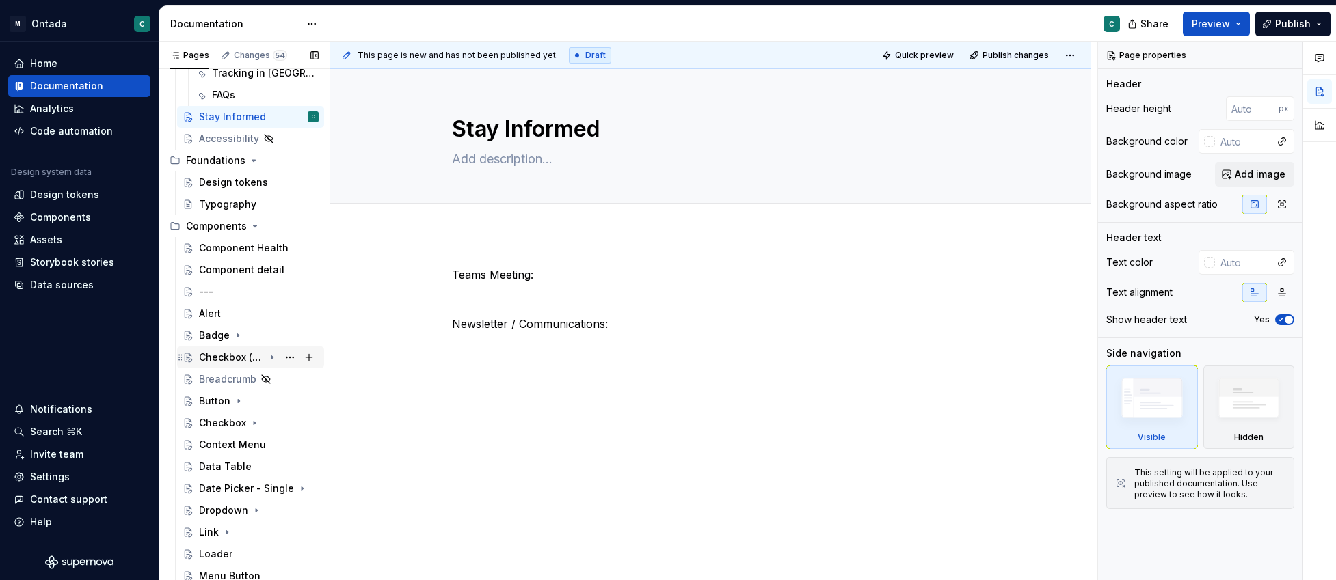
scroll to position [325, 0]
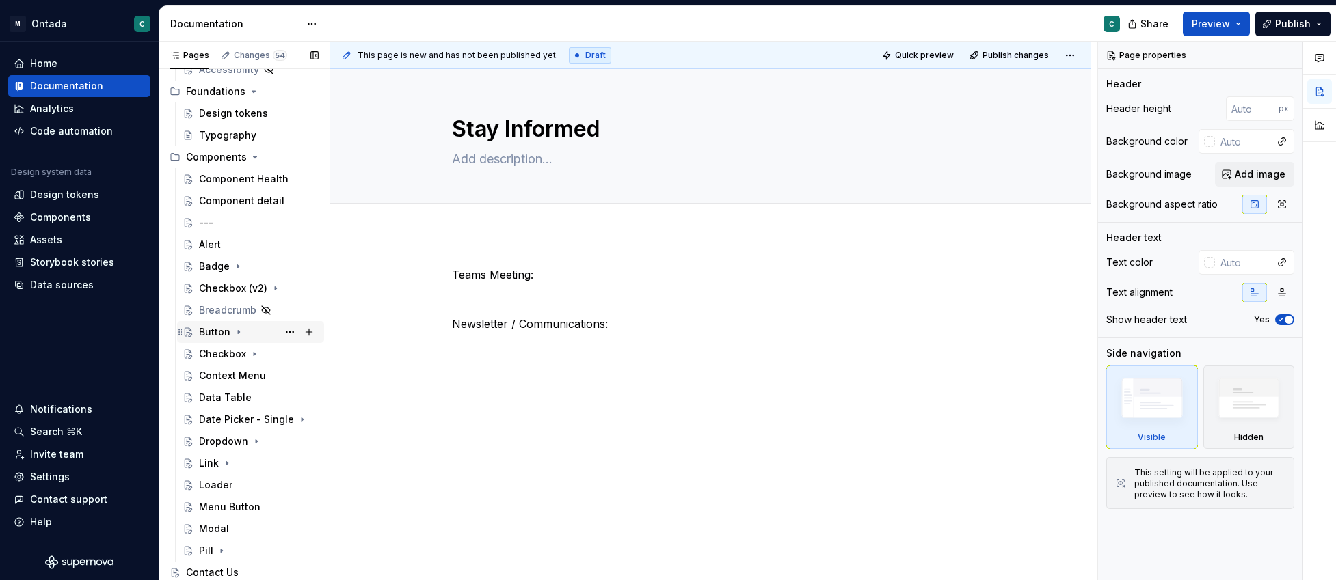
click at [215, 331] on div "Button" at bounding box center [214, 332] width 31 height 14
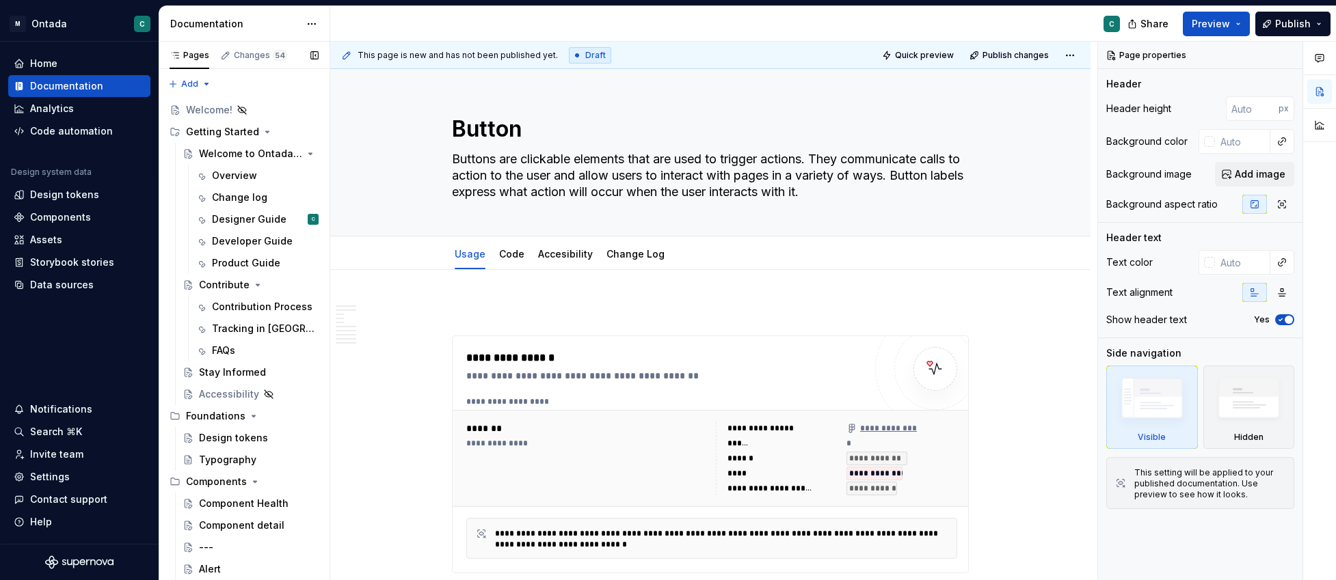
scroll to position [211, 0]
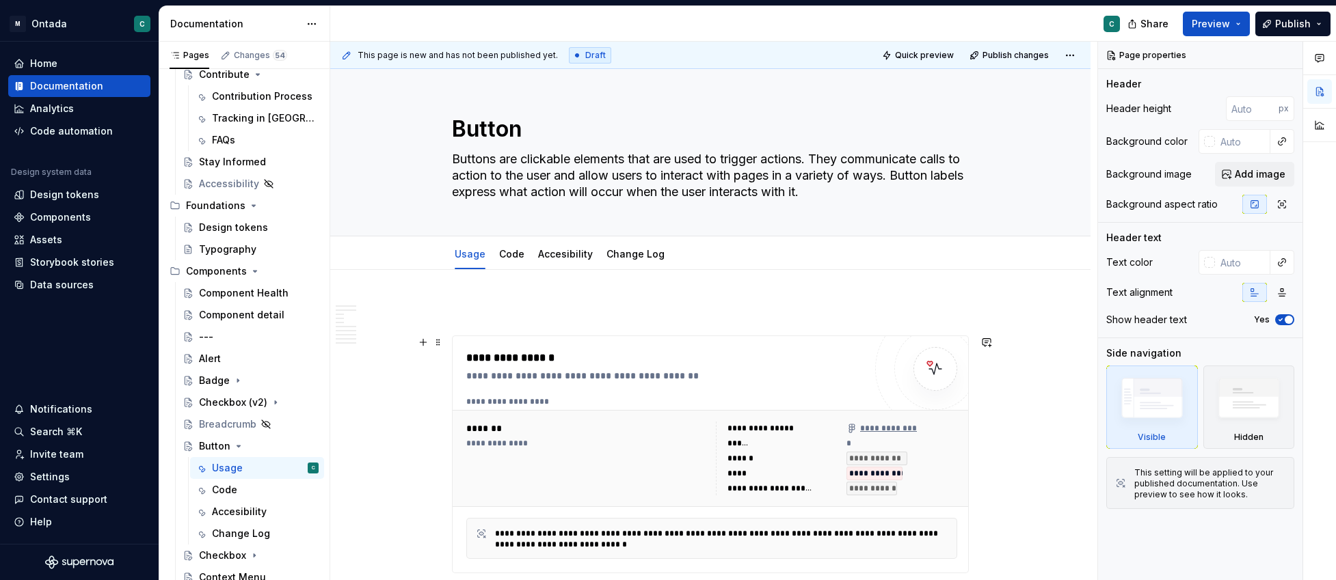
type textarea "*"
